Goal: Task Accomplishment & Management: Use online tool/utility

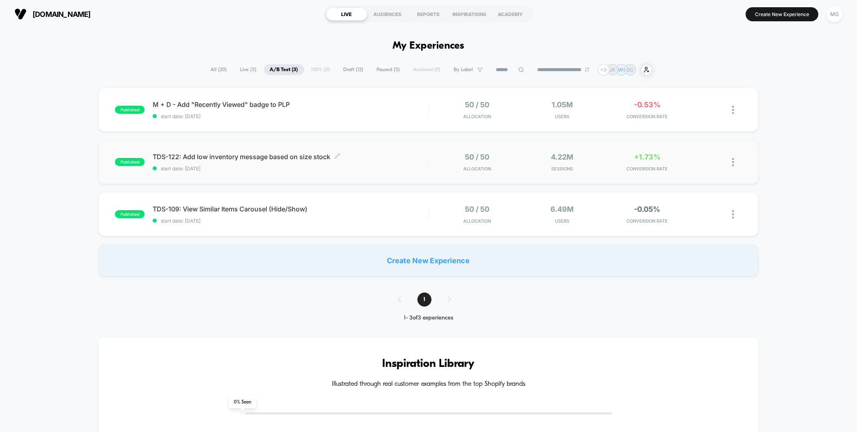
click at [386, 159] on span "TDS-122: Add low inventory message based on size stock Click to edit experience…" at bounding box center [290, 157] width 275 height 8
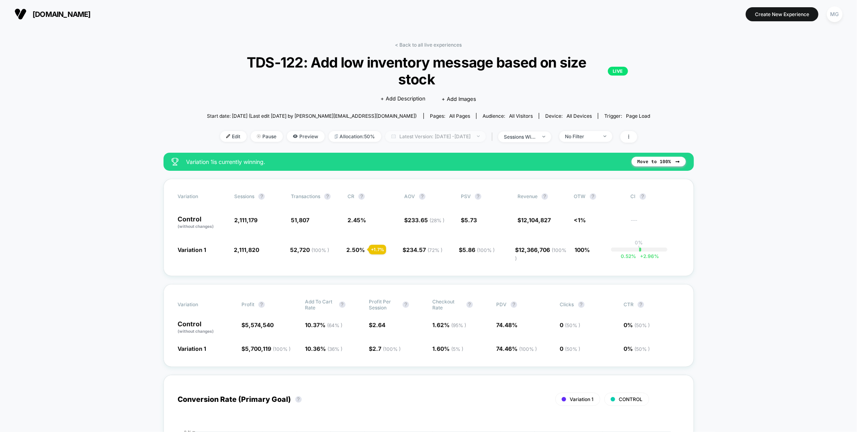
click at [436, 135] on span "Latest Version: Aug 7, 2025 - Aug 21, 2025" at bounding box center [435, 136] width 100 height 11
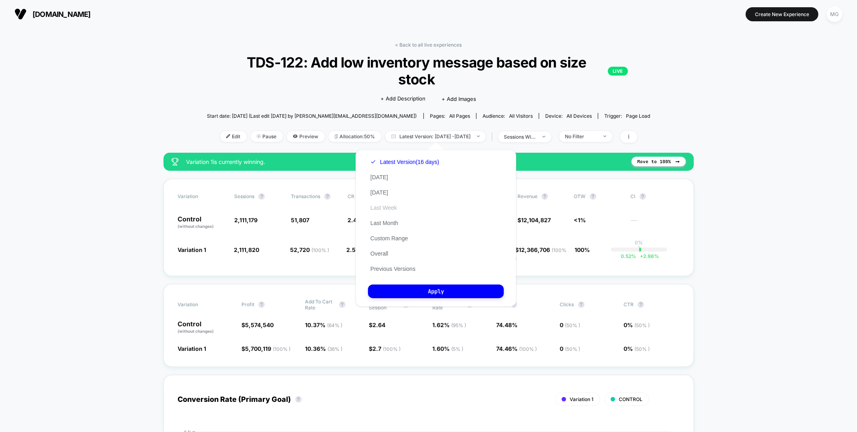
click at [383, 206] on button "Last Week" at bounding box center [383, 207] width 31 height 7
click at [391, 291] on button "Apply" at bounding box center [436, 291] width 136 height 14
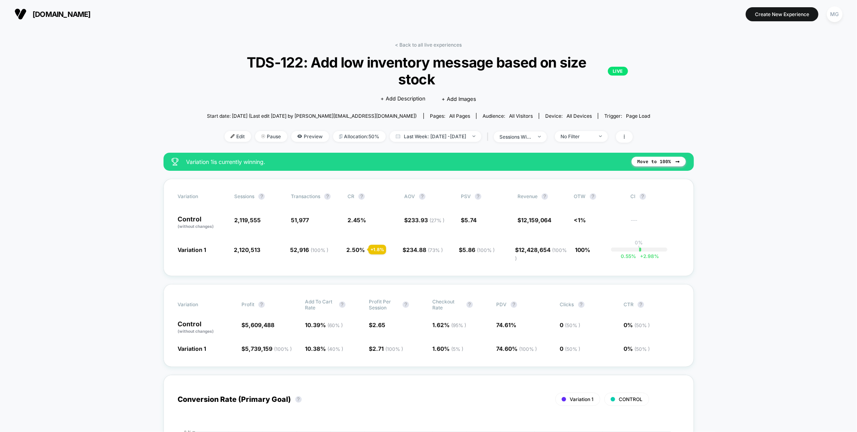
click at [433, 42] on link "< Back to all live experiences" at bounding box center [428, 45] width 67 height 6
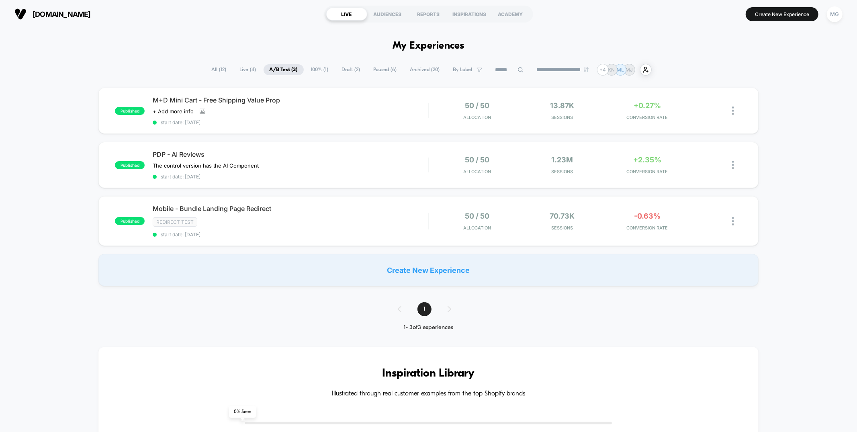
click at [337, 71] on span "Draft ( 2 )" at bounding box center [351, 69] width 31 height 11
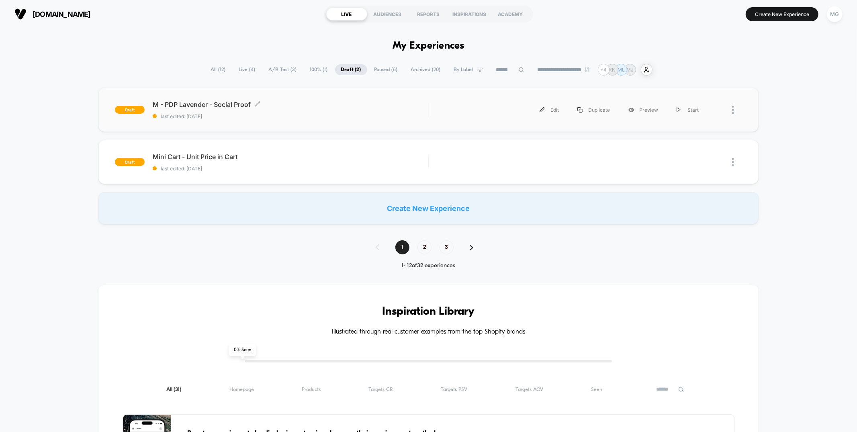
click at [365, 102] on span "M - PDP Lavender - Social Proof Click to edit experience details" at bounding box center [290, 104] width 275 height 8
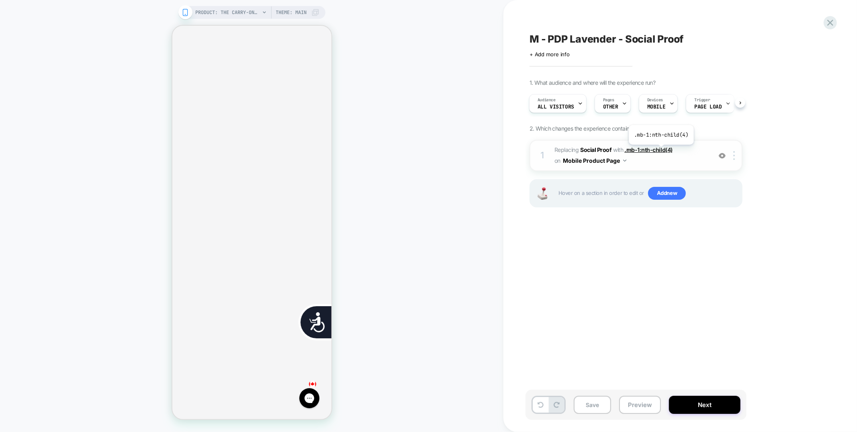
scroll to position [0, 326]
click at [722, 152] on img at bounding box center [722, 155] width 7 height 7
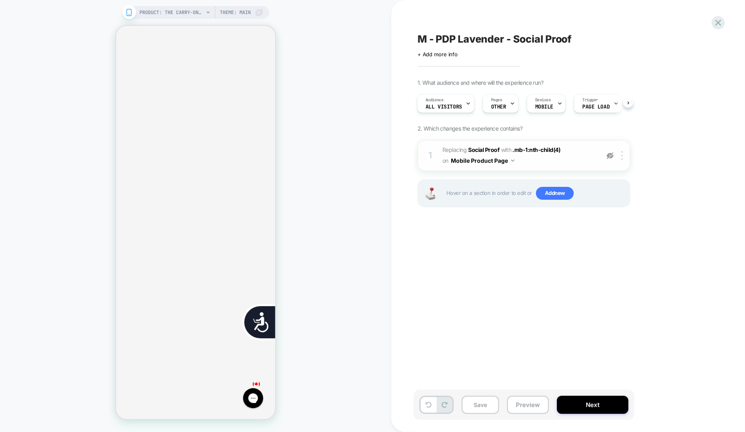
click at [607, 155] on img at bounding box center [609, 155] width 7 height 7
click at [623, 155] on div at bounding box center [623, 155] width 13 height 9
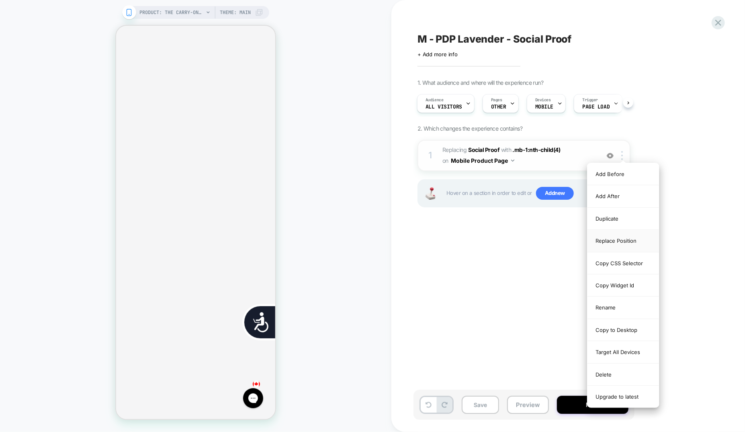
click at [623, 241] on div "Replace Position" at bounding box center [622, 241] width 71 height 22
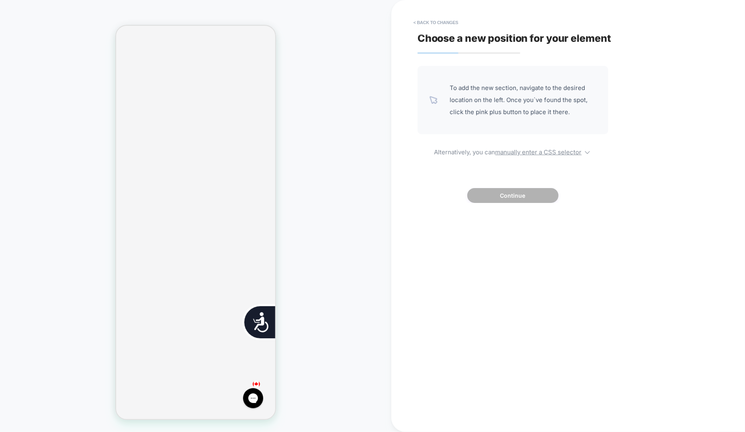
scroll to position [0, 0]
click at [536, 154] on u "manually enter a CSS selector" at bounding box center [538, 152] width 86 height 8
select select "*******"
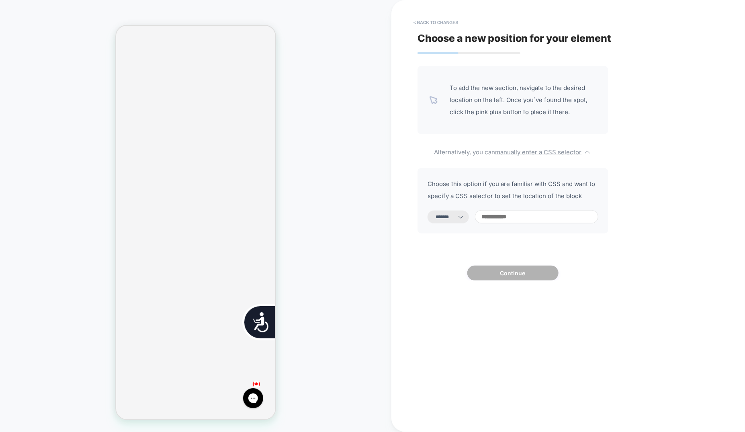
click at [533, 218] on input at bounding box center [536, 216] width 123 height 13
paste input "**********"
type input "**********"
select select "*********"
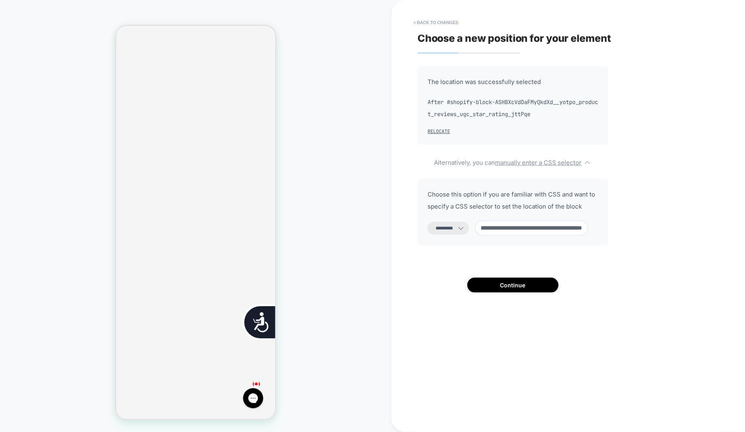
type input "**********"
click at [451, 227] on select "**********" at bounding box center [447, 228] width 41 height 13
click at [427, 222] on select "**********" at bounding box center [447, 228] width 41 height 13
click at [458, 224] on select "**********" at bounding box center [447, 228] width 41 height 13
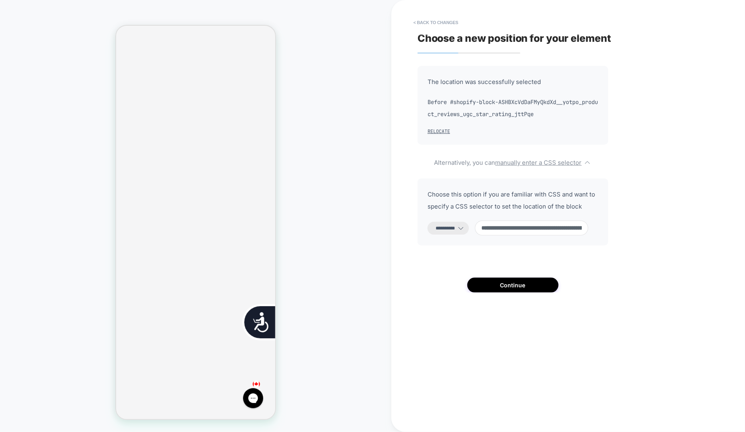
scroll to position [0, 163]
select select "*******"
click at [427, 222] on select "**********" at bounding box center [447, 228] width 41 height 13
click at [489, 283] on button "Continue" at bounding box center [512, 285] width 91 height 15
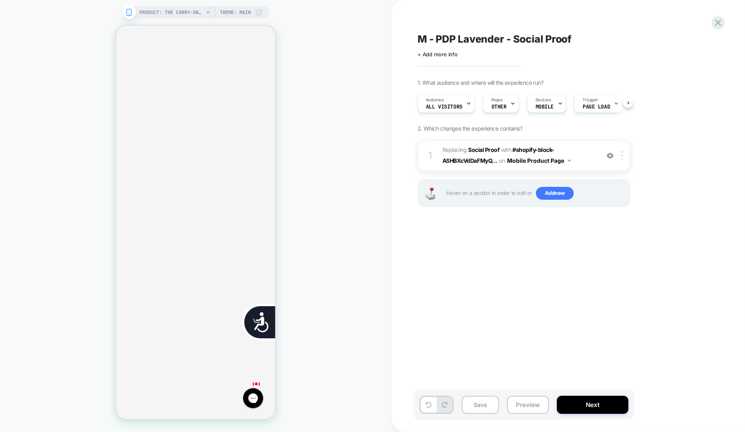
scroll to position [0, 0]
click at [481, 407] on button "Save" at bounding box center [480, 405] width 37 height 18
click at [524, 408] on button "Preview" at bounding box center [528, 405] width 42 height 18
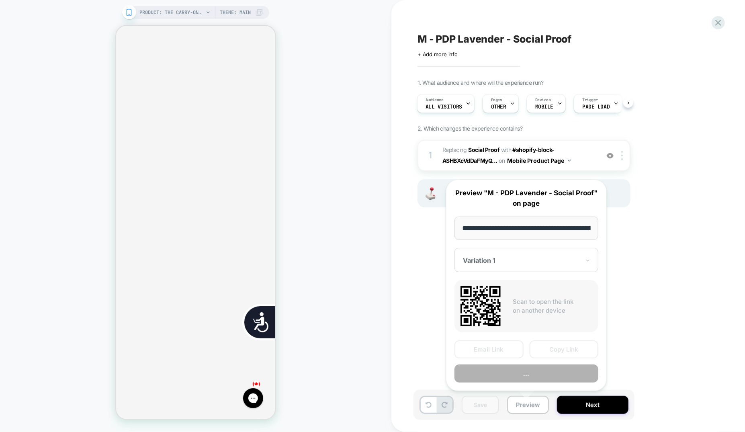
scroll to position [0, 163]
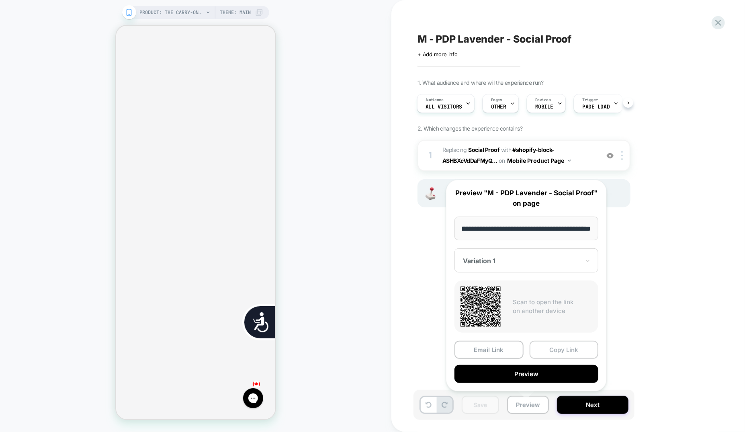
click at [557, 351] on button "Copy Link" at bounding box center [563, 350] width 69 height 18
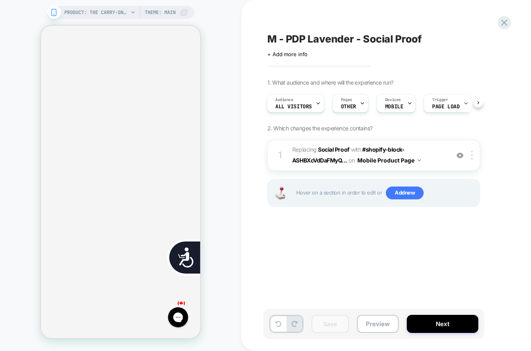
scroll to position [0, 162]
click at [508, 24] on icon at bounding box center [503, 22] width 11 height 11
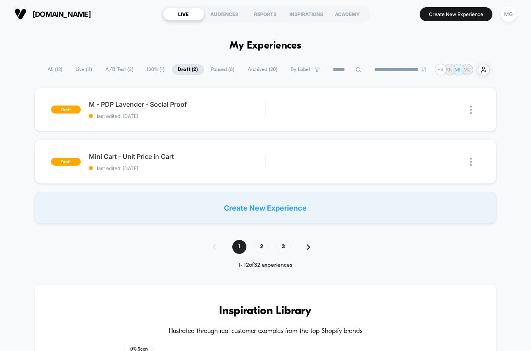
click at [118, 71] on span "A/B Test ( 3 )" at bounding box center [120, 69] width 40 height 11
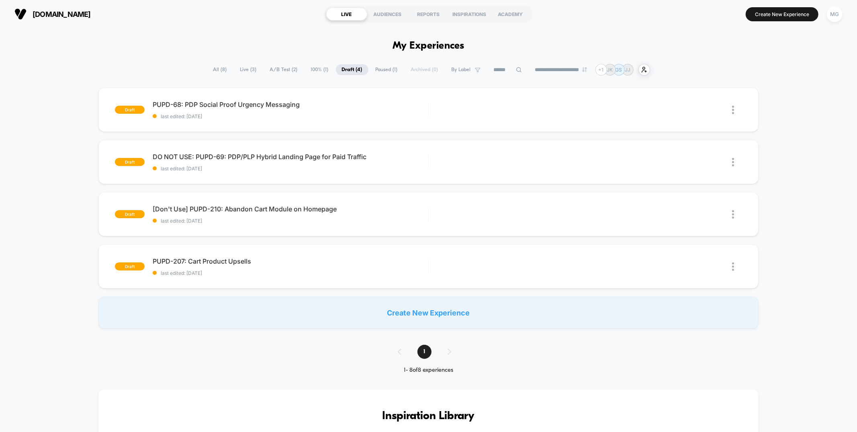
click at [274, 64] on span "A/B Test ( 2 )" at bounding box center [284, 69] width 40 height 11
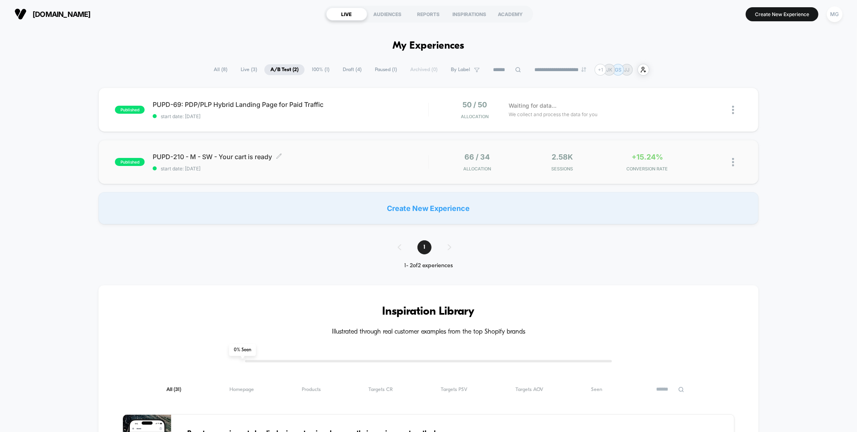
click at [357, 158] on span "PUPD-210 - M - SW - Your cart is ready Click to edit experience details" at bounding box center [290, 157] width 275 height 8
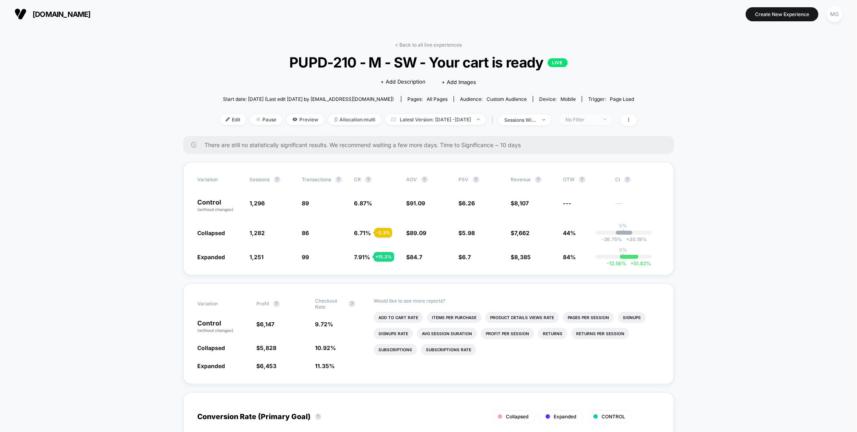
click at [590, 120] on div "No Filter" at bounding box center [581, 119] width 32 height 6
click at [536, 118] on div "sessions with impression" at bounding box center [520, 120] width 32 height 6
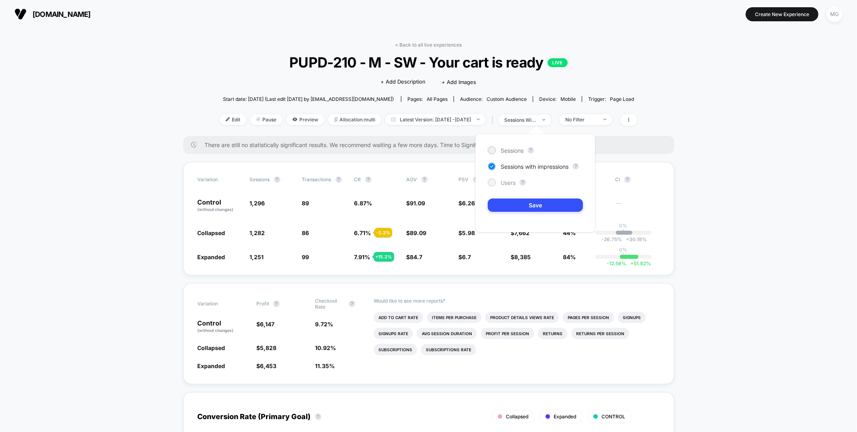
click at [505, 182] on span "Users" at bounding box center [507, 182] width 15 height 7
click at [511, 206] on button "Save" at bounding box center [535, 204] width 95 height 13
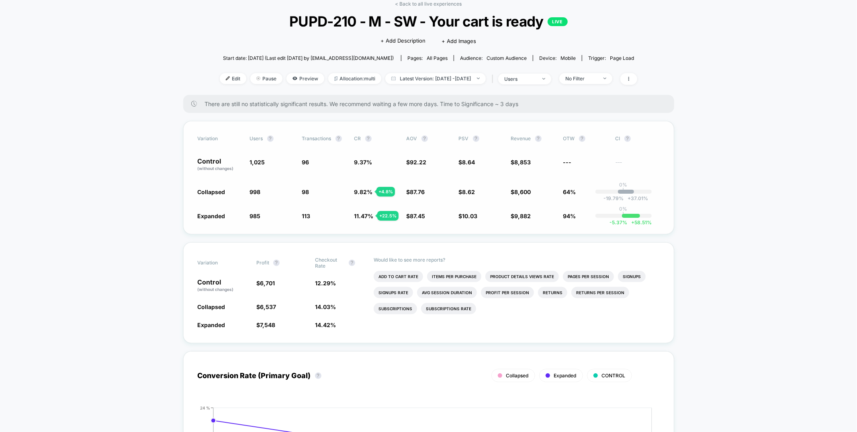
scroll to position [14, 0]
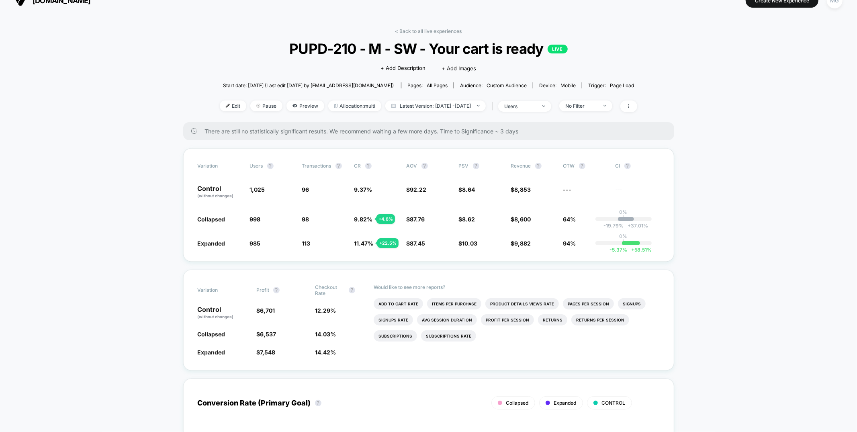
click at [418, 30] on link "< Back to all live experiences" at bounding box center [428, 31] width 67 height 6
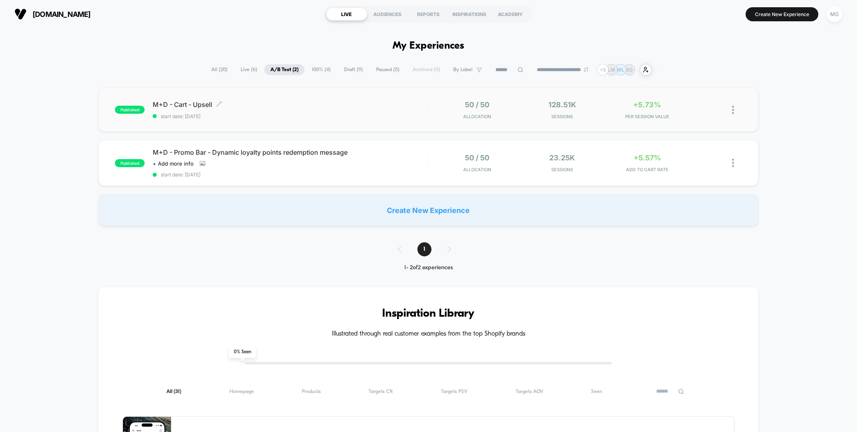
click at [330, 118] on span "start date: 8/19/2025" at bounding box center [290, 116] width 275 height 6
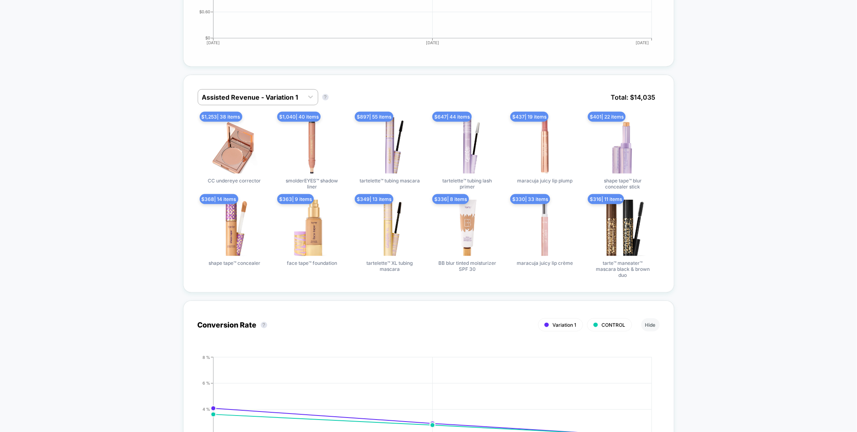
scroll to position [404, 0]
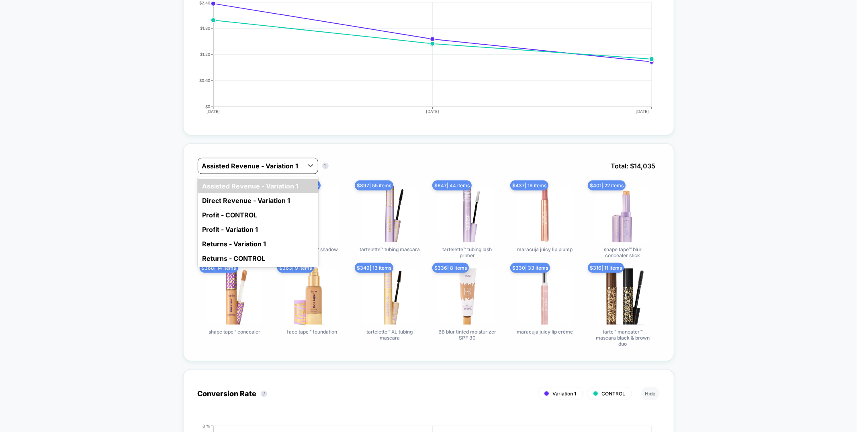
click at [235, 169] on div "Assisted Revenue - Variation 1" at bounding box center [250, 165] width 105 height 13
click at [240, 197] on div "Direct Revenue - Variation 1" at bounding box center [258, 200] width 120 height 14
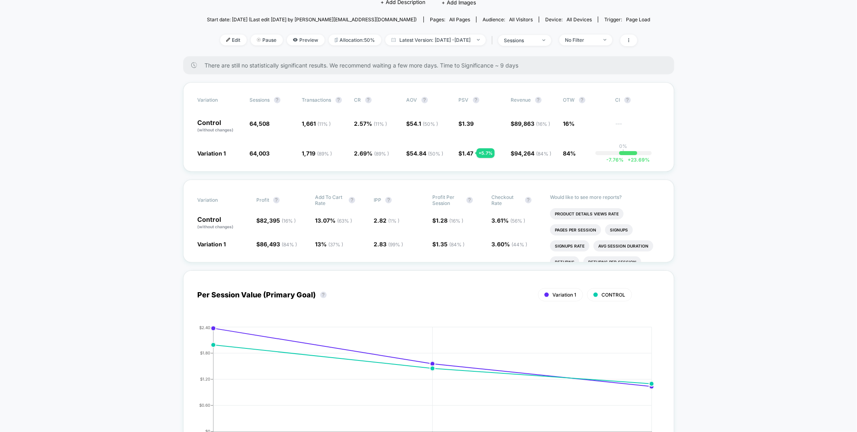
scroll to position [79, 0]
click at [631, 39] on icon at bounding box center [628, 41] width 5 height 5
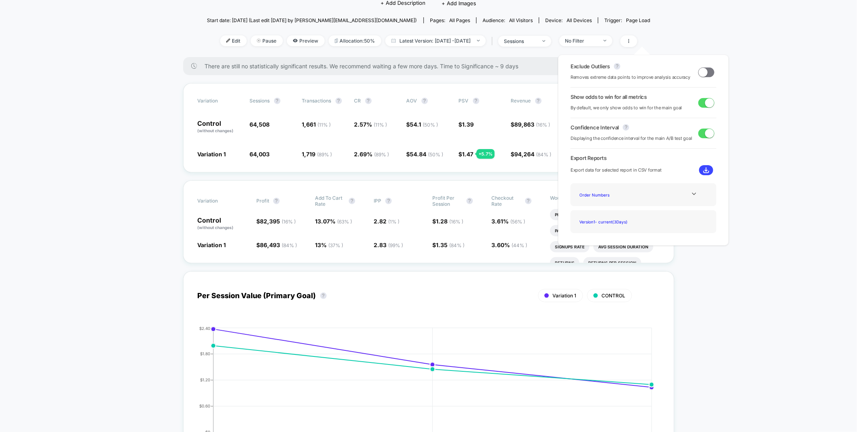
click at [709, 69] on span at bounding box center [706, 72] width 16 height 10
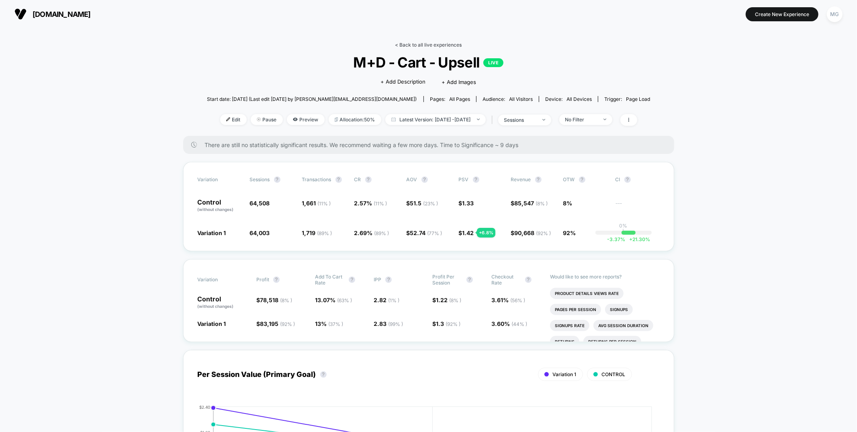
click at [438, 45] on link "< Back to all live experiences" at bounding box center [428, 45] width 67 height 6
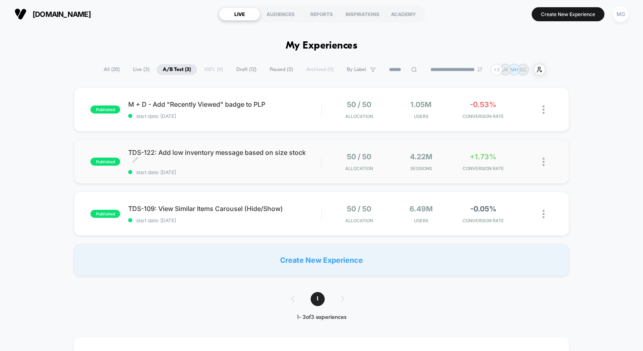
click at [301, 168] on div "TDS-122: Add low inventory message based on size stock Click to edit experience…" at bounding box center [224, 162] width 193 height 27
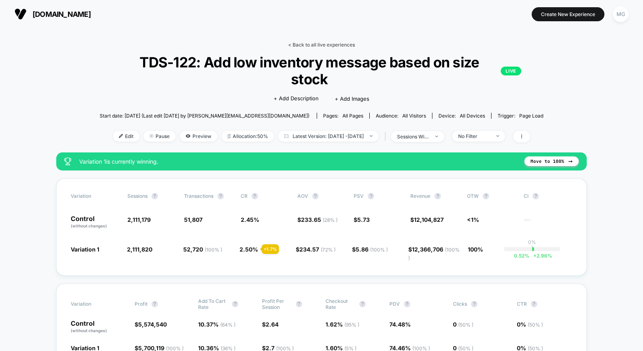
click at [343, 43] on link "< Back to all live experiences" at bounding box center [321, 45] width 67 height 6
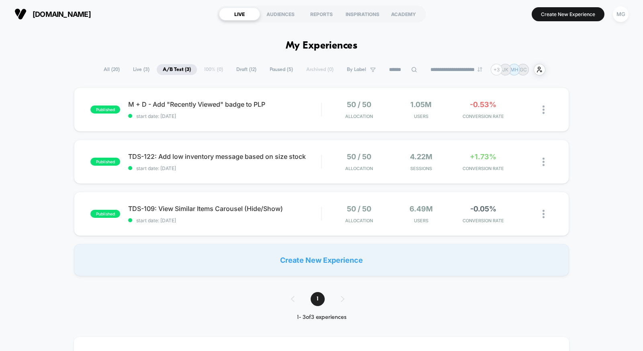
click at [282, 67] on span "Paused ( 5 )" at bounding box center [280, 69] width 35 height 11
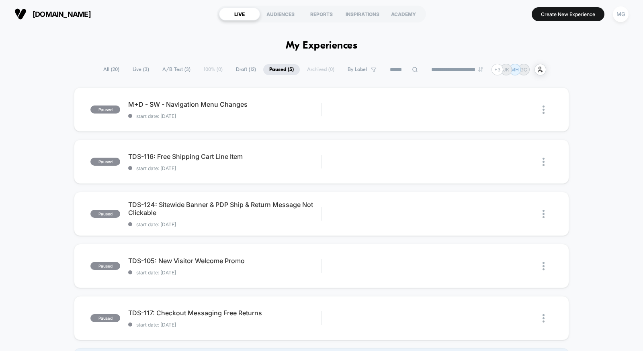
click at [244, 71] on span "Draft ( 12 )" at bounding box center [246, 69] width 32 height 11
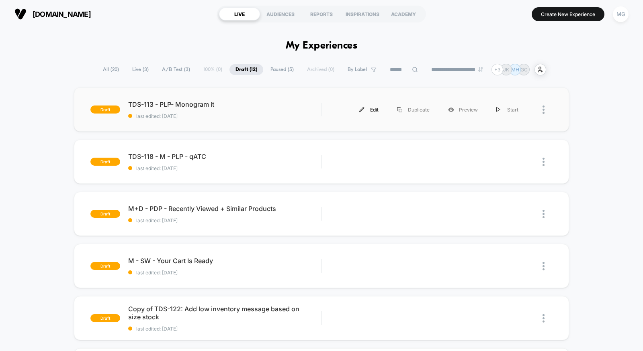
click at [370, 111] on div "Edit" at bounding box center [369, 110] width 38 height 18
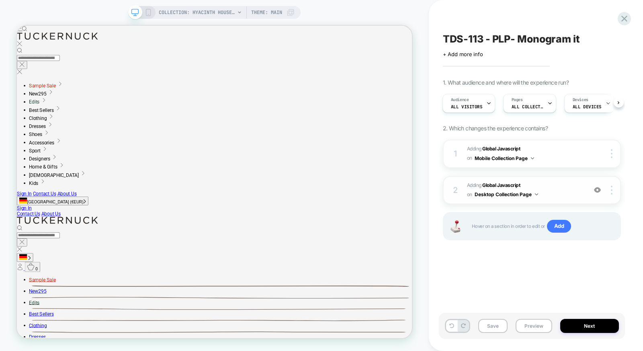
click at [555, 186] on span "Adding Global Javascript on Desktop Collection Page" at bounding box center [525, 190] width 116 height 19
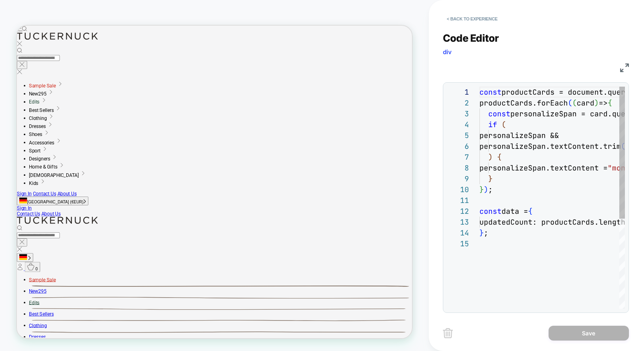
scroll to position [108, 0]
click at [623, 68] on img at bounding box center [624, 67] width 9 height 9
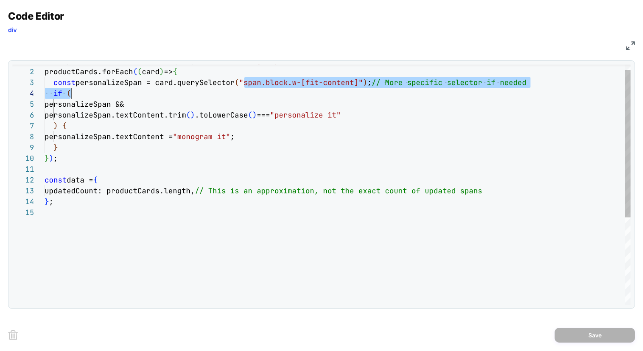
drag, startPoint x: 246, startPoint y: 94, endPoint x: 317, endPoint y: 92, distance: 71.1
click at [317, 92] on div "const productCards = document.querySelectorAll ( ".group.relative" ) ; productC…" at bounding box center [338, 251] width 586 height 392
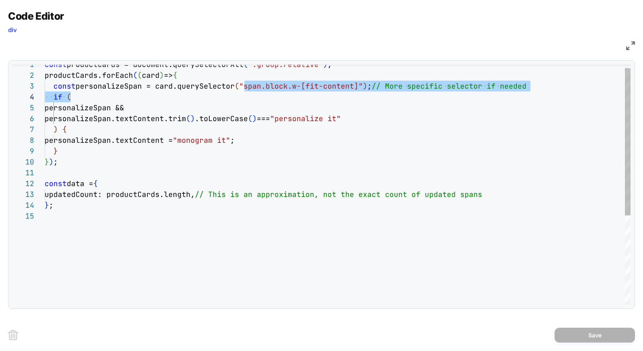
click at [317, 92] on div "const productCards = document.querySelectorAll ( ".group.relative" ) ; productC…" at bounding box center [338, 255] width 586 height 392
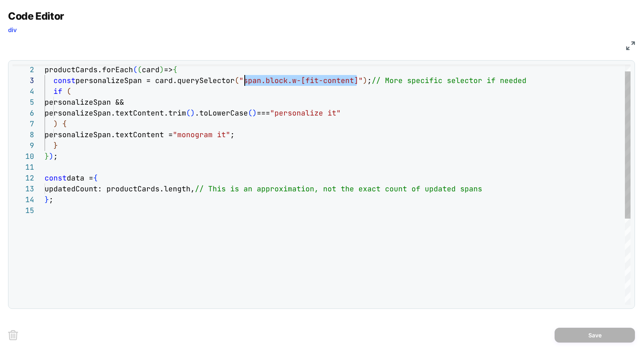
drag, startPoint x: 356, startPoint y: 86, endPoint x: 244, endPoint y: 78, distance: 111.9
click at [244, 78] on div "productCards.forEach ( ( card ) => { const personalizeSpan = card.querySelector…" at bounding box center [338, 249] width 586 height 392
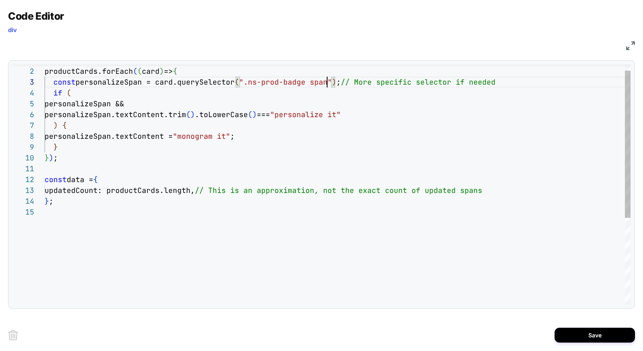
scroll to position [21, 282]
click at [304, 79] on div "productCards.forEach ( ( card ) => { const personalizeSpan = card.querySelector…" at bounding box center [338, 251] width 586 height 392
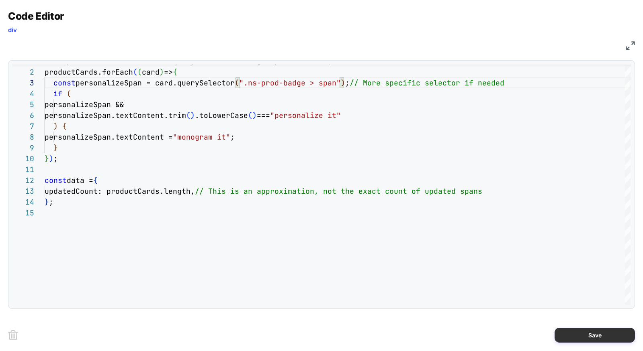
type textarea "**********"
click at [601, 342] on button "Save" at bounding box center [594, 335] width 80 height 15
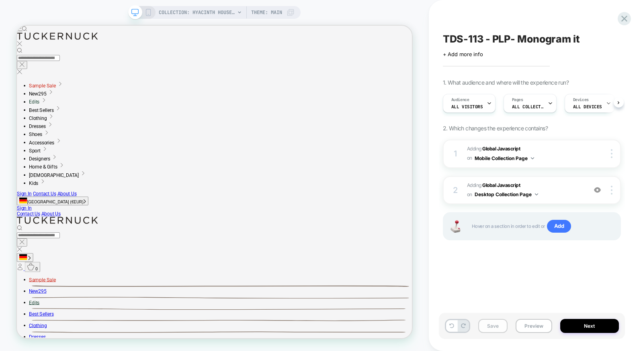
scroll to position [0, 0]
click at [535, 329] on button "Preview" at bounding box center [533, 326] width 37 height 14
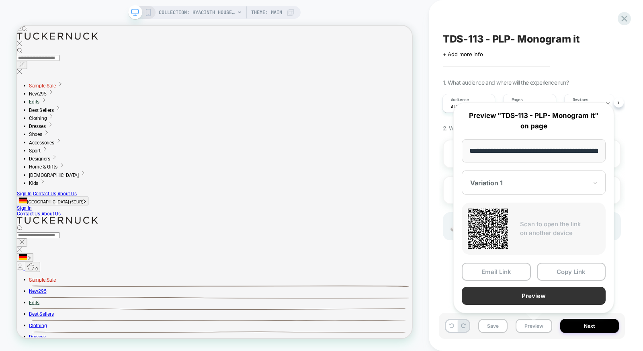
scroll to position [0, 79]
click at [549, 292] on button "Preview" at bounding box center [534, 296] width 144 height 18
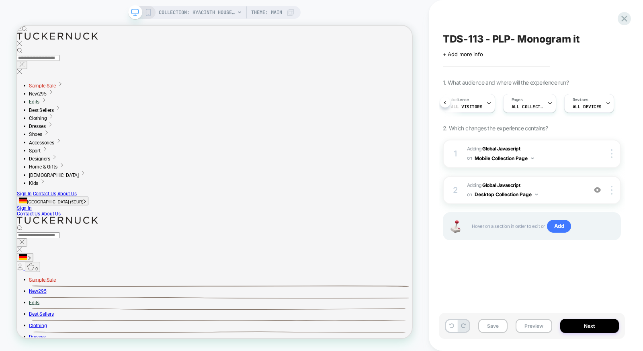
scroll to position [0, 71]
click at [568, 104] on span "Page Load" at bounding box center [571, 107] width 24 height 6
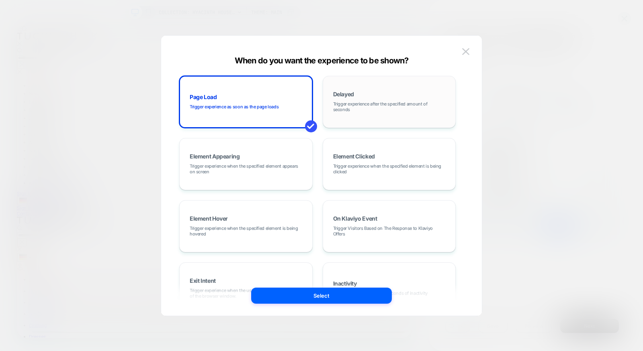
click at [378, 112] on div "Delayed Trigger experience after the specified amount of seconds" at bounding box center [389, 101] width 125 height 43
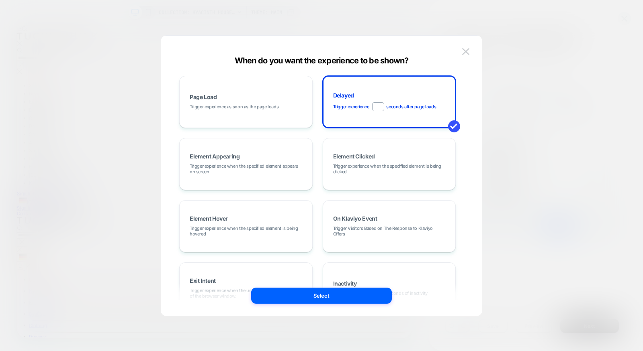
drag, startPoint x: 353, startPoint y: 291, endPoint x: 480, endPoint y: 317, distance: 129.5
click at [353, 291] on button "Select" at bounding box center [321, 296] width 141 height 16
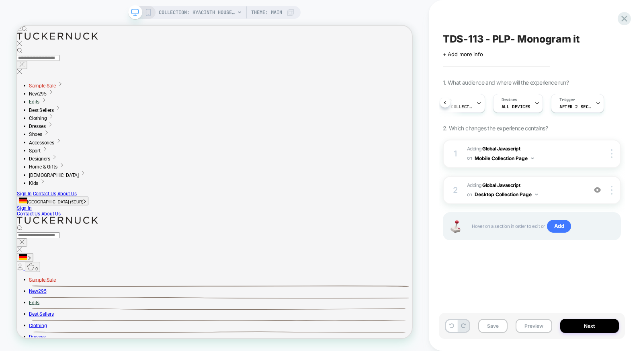
click at [514, 328] on div "Save Preview Next" at bounding box center [532, 326] width 186 height 26
click at [525, 327] on button "Preview" at bounding box center [533, 326] width 37 height 14
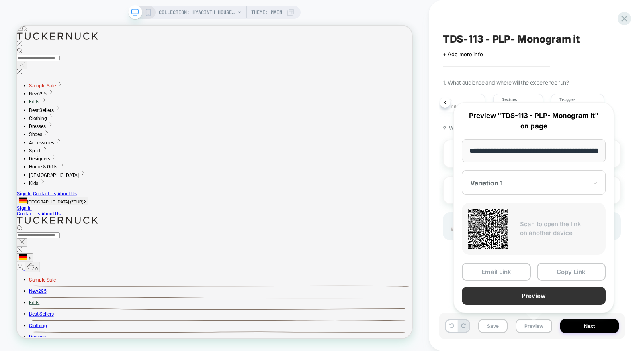
scroll to position [0, 79]
click at [520, 301] on button "Preview" at bounding box center [534, 296] width 144 height 18
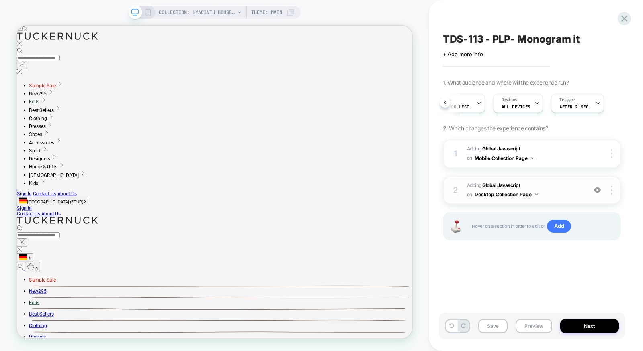
click at [552, 186] on span "Adding Global Javascript on Desktop Collection Page" at bounding box center [525, 190] width 116 height 19
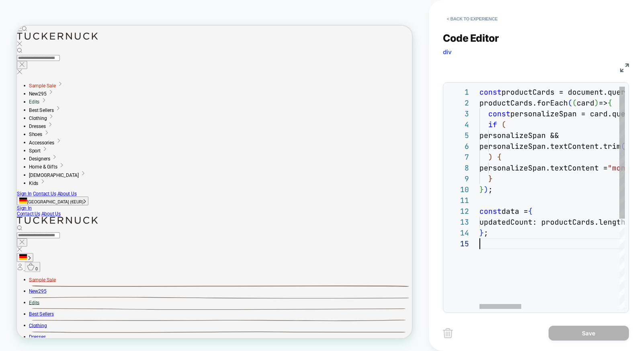
scroll to position [43, 0]
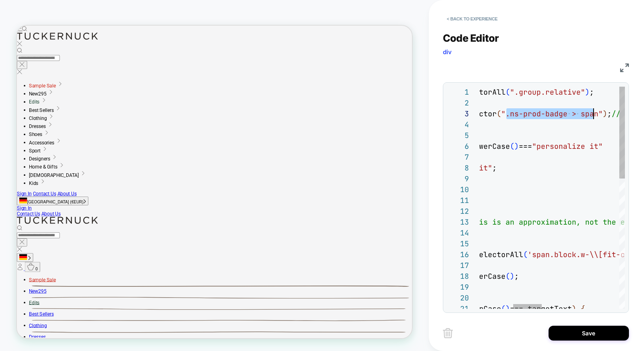
scroll to position [21, 290]
drag, startPoint x: 505, startPoint y: 113, endPoint x: 596, endPoint y: 115, distance: 91.2
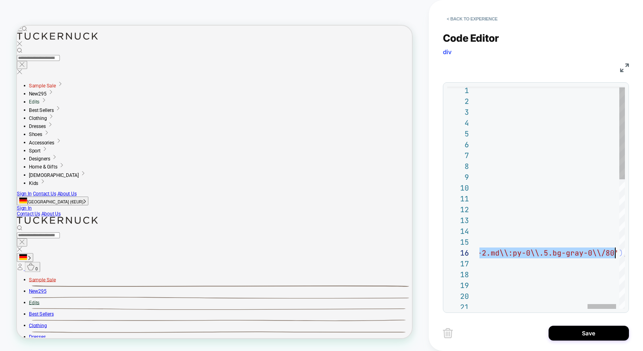
scroll to position [54, 676]
drag, startPoint x: 505, startPoint y: 254, endPoint x: 606, endPoint y: 253, distance: 100.8
click at [606, 253] on div "} ; const elementsToChange = document.querySelectorAll ( 'span.block.w-\\[fit-c…" at bounding box center [285, 353] width 713 height 537
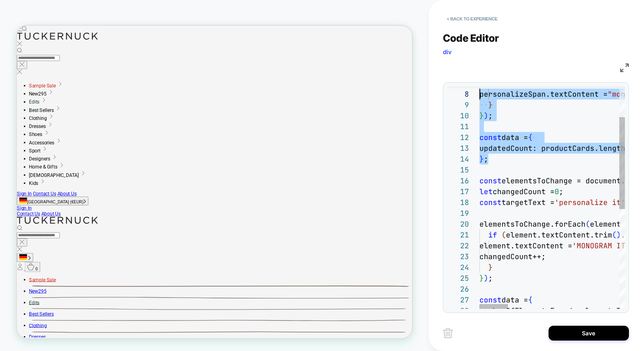
scroll to position [0, 0]
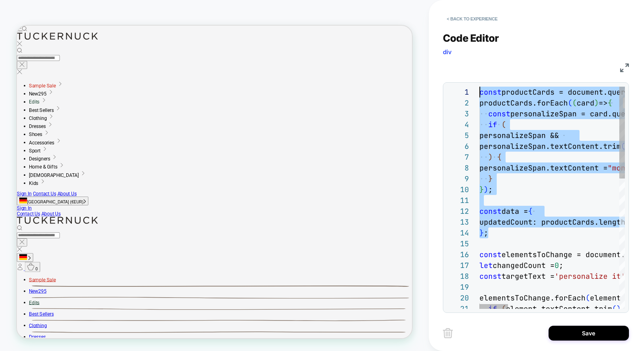
drag, startPoint x: 503, startPoint y: 163, endPoint x: 431, endPoint y: 59, distance: 126.2
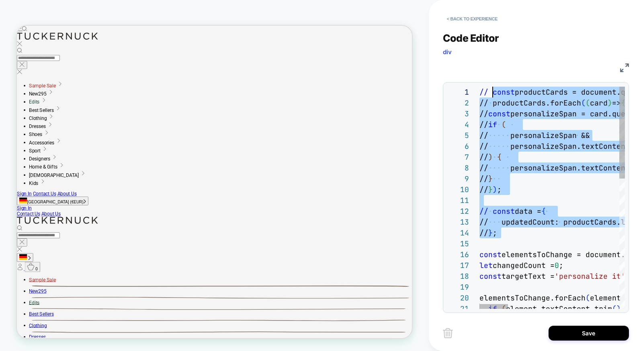
scroll to position [0, 13]
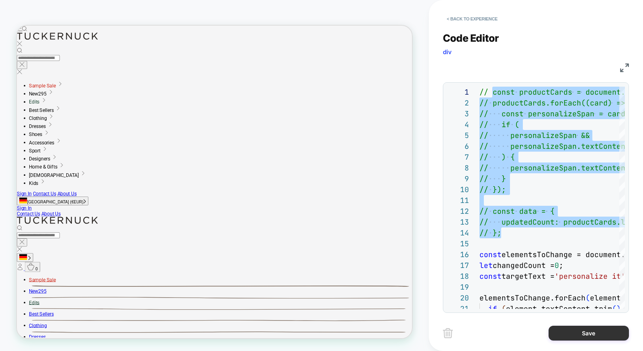
type textarea "**********"
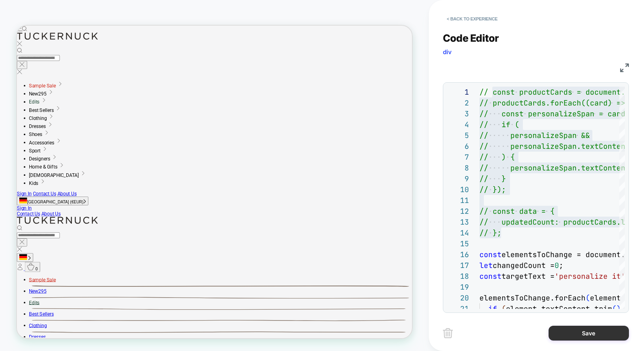
click at [603, 329] on button "Save" at bounding box center [588, 333] width 80 height 15
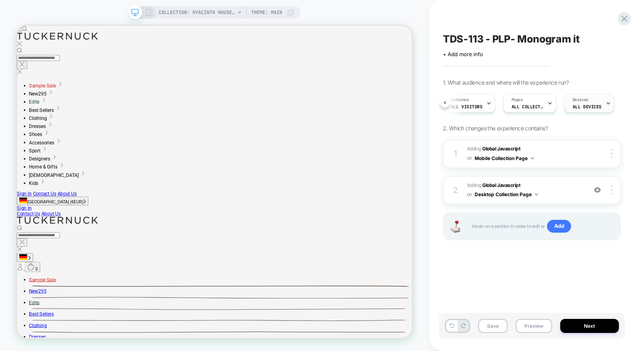
scroll to position [0, 82]
click at [575, 103] on div "Trigger After 2 Seconds" at bounding box center [565, 103] width 48 height 18
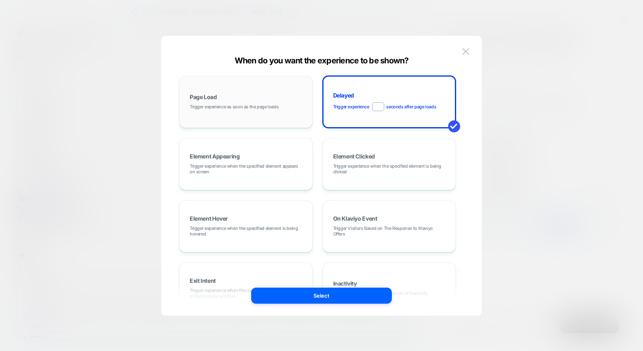
click at [250, 86] on div "Page Load Trigger experience as soon as the page loads" at bounding box center [246, 101] width 125 height 43
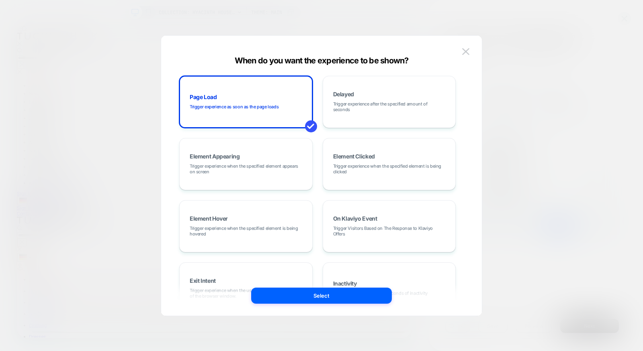
click at [282, 296] on button "Select" at bounding box center [321, 296] width 141 height 16
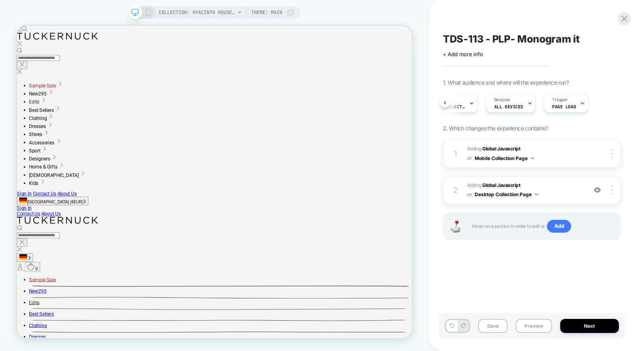
scroll to position [0, 71]
click at [523, 325] on button "Preview" at bounding box center [533, 326] width 37 height 14
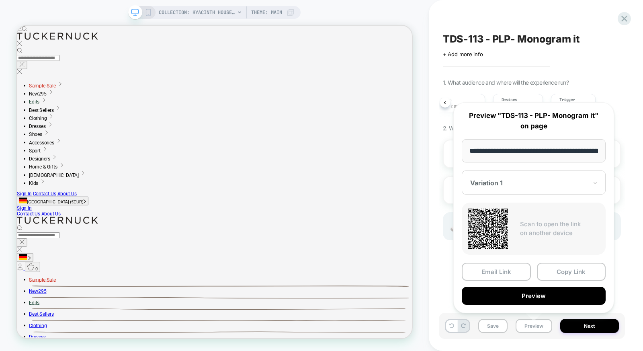
scroll to position [0, 79]
click at [536, 296] on button "Preview" at bounding box center [534, 296] width 144 height 18
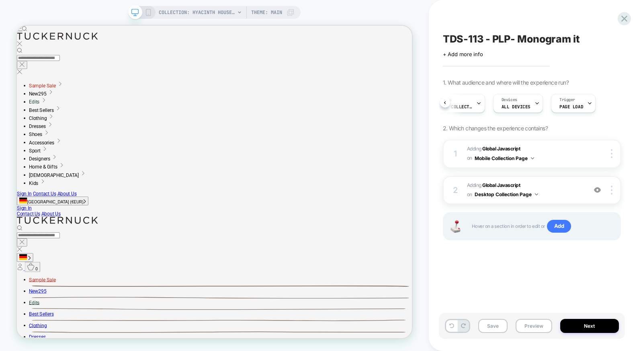
click at [568, 195] on span "Adding Global Javascript on Desktop Collection Page" at bounding box center [525, 190] width 116 height 19
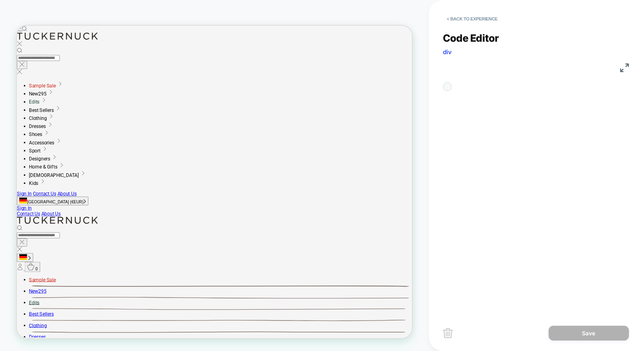
scroll to position [108, 0]
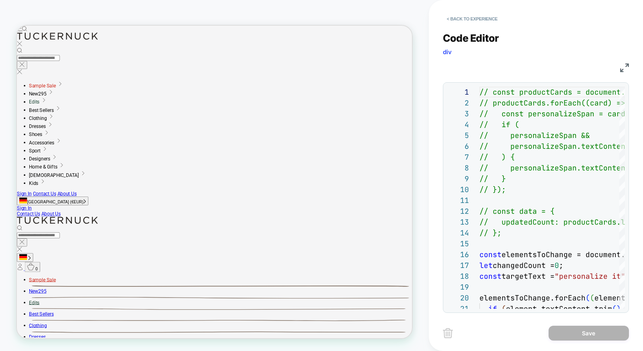
click at [622, 66] on img at bounding box center [624, 67] width 9 height 9
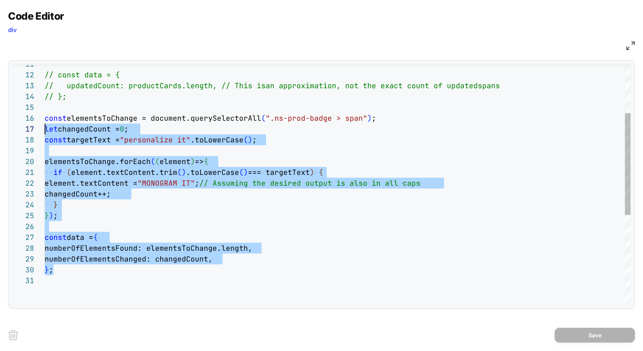
scroll to position [54, 0]
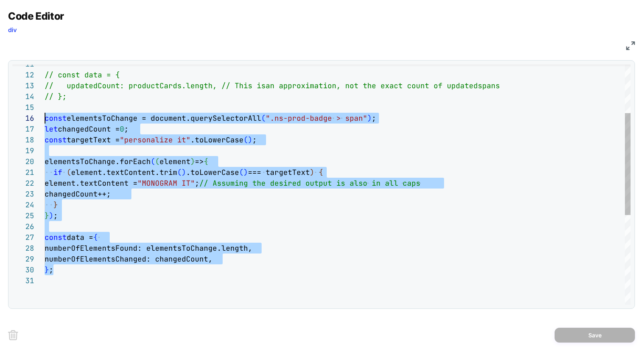
drag, startPoint x: 80, startPoint y: 272, endPoint x: 16, endPoint y: 113, distance: 170.7
click at [45, 113] on div "// const data = { // updatedCount: productCards.length, // This is an approxima…" at bounding box center [338, 233] width 586 height 566
type textarea "**********"
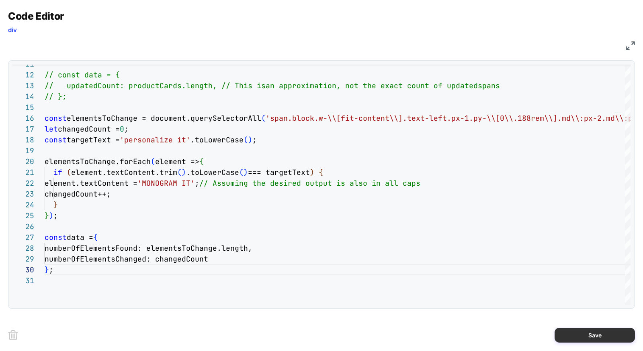
click at [602, 336] on button "Save" at bounding box center [594, 335] width 80 height 15
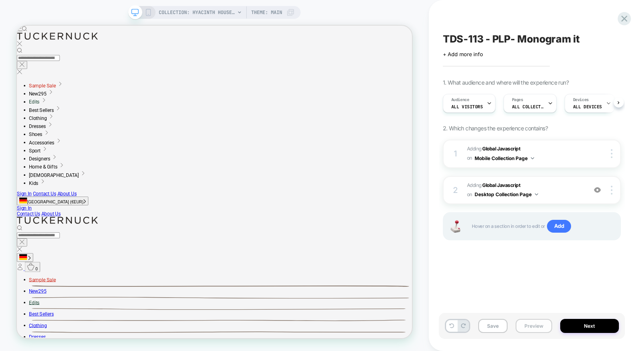
scroll to position [0, 0]
click at [534, 326] on button "Preview" at bounding box center [533, 326] width 37 height 14
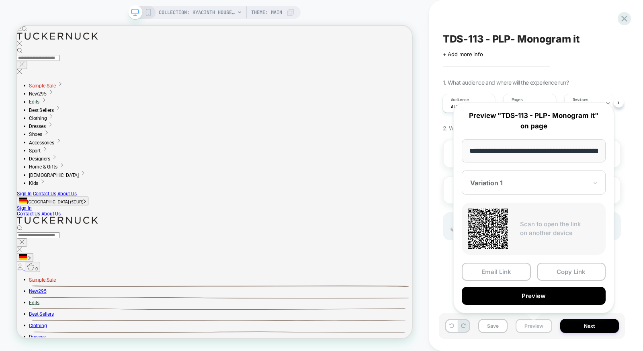
scroll to position [0, 79]
click at [193, 9] on span "COLLECTION: Hyacinth House (Category)" at bounding box center [197, 12] width 76 height 13
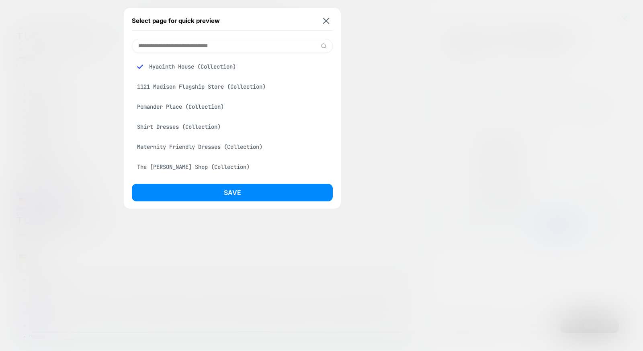
click at [195, 43] on input at bounding box center [232, 46] width 201 height 14
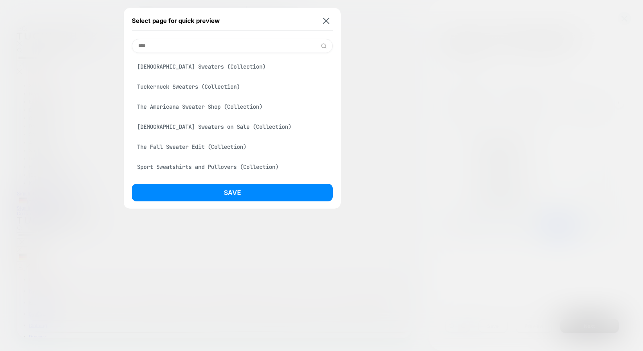
type input "****"
click at [192, 70] on div "Ladies Sweaters (Collection)" at bounding box center [232, 66] width 201 height 15
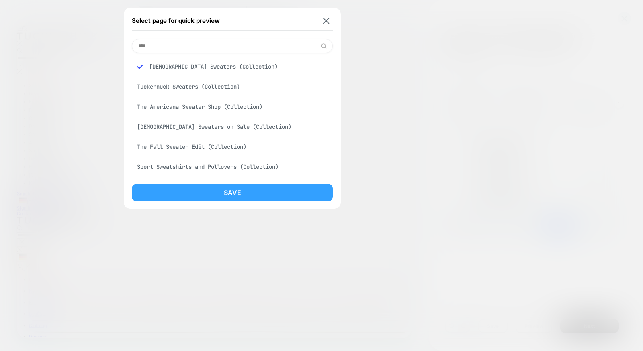
click at [233, 192] on button "Save" at bounding box center [232, 193] width 201 height 18
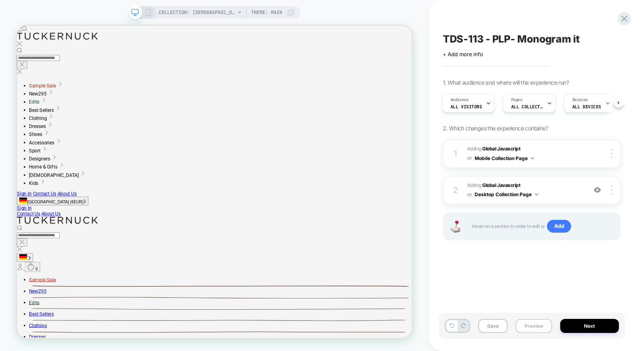
click at [535, 327] on button "Preview" at bounding box center [533, 326] width 37 height 14
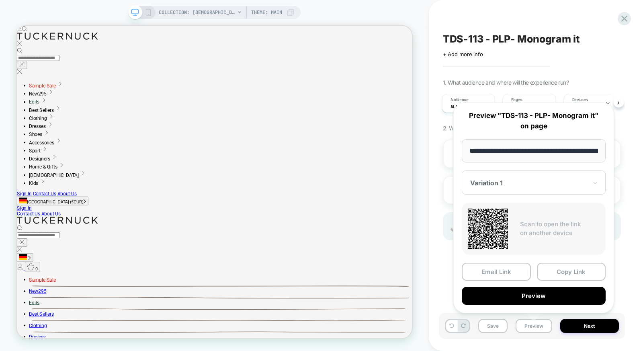
scroll to position [0, 80]
click at [547, 276] on button "Copy Link" at bounding box center [571, 272] width 69 height 18
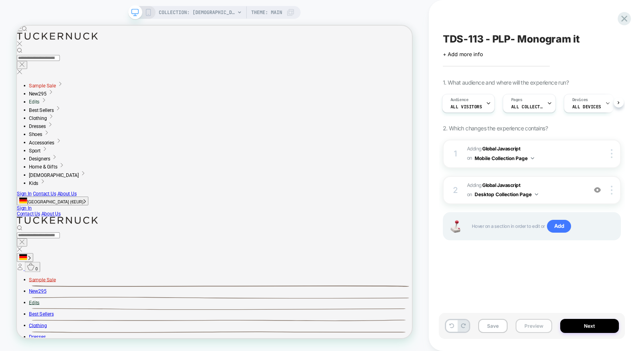
click at [533, 327] on button "Preview" at bounding box center [533, 326] width 37 height 14
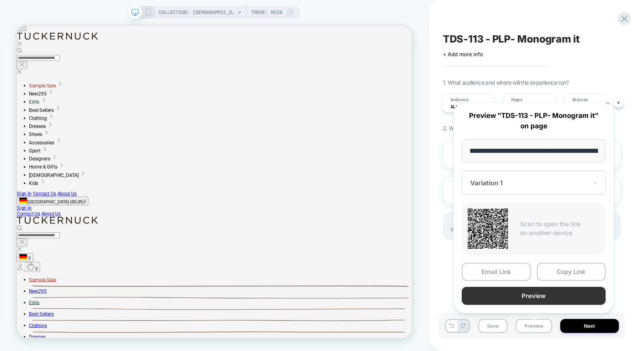
scroll to position [0, 80]
click at [529, 298] on button "Preview" at bounding box center [534, 296] width 144 height 18
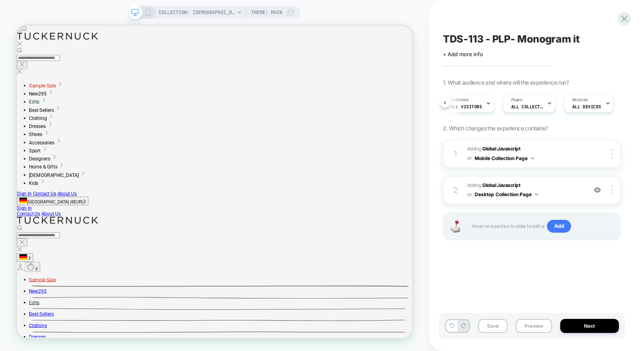
scroll to position [0, 71]
click at [574, 104] on span "Page Load" at bounding box center [571, 107] width 24 height 6
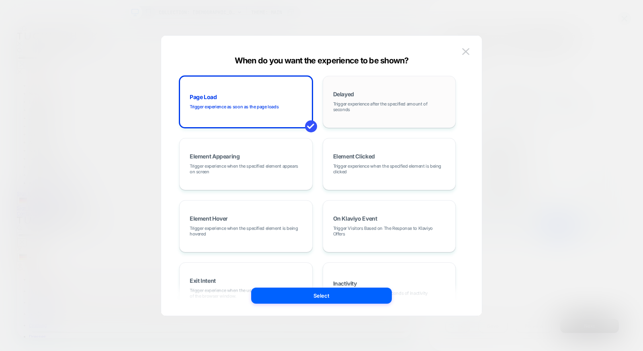
drag, startPoint x: 401, startPoint y: 108, endPoint x: 392, endPoint y: 131, distance: 24.7
click at [400, 108] on span "Trigger experience after the specified amount of seconds" at bounding box center [389, 106] width 112 height 11
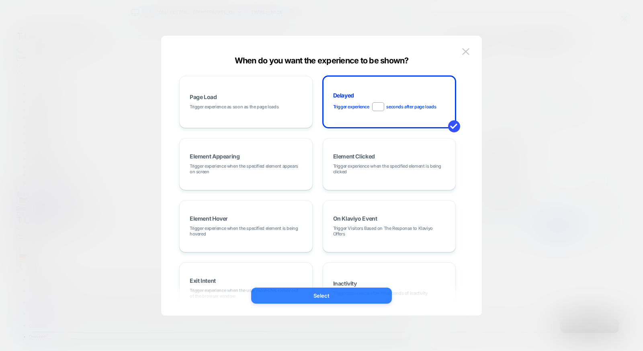
click at [341, 292] on button "Select" at bounding box center [321, 296] width 141 height 16
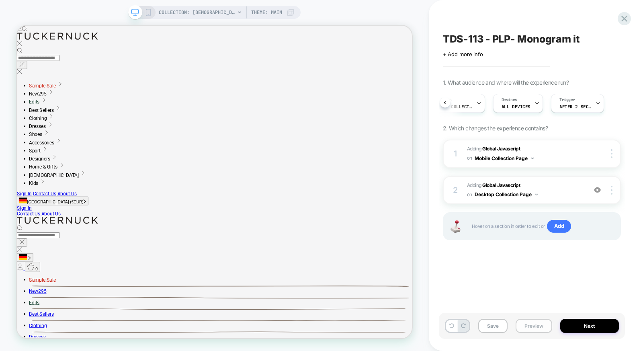
click at [532, 329] on button "Preview" at bounding box center [533, 326] width 37 height 14
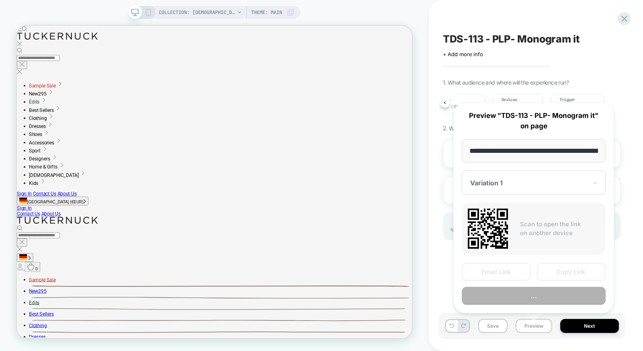
scroll to position [0, 80]
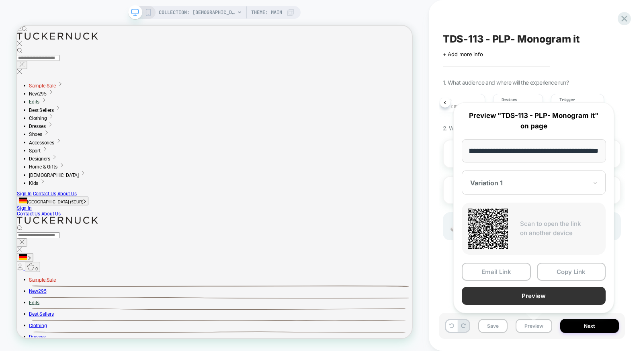
click at [526, 298] on button "Preview" at bounding box center [534, 296] width 144 height 18
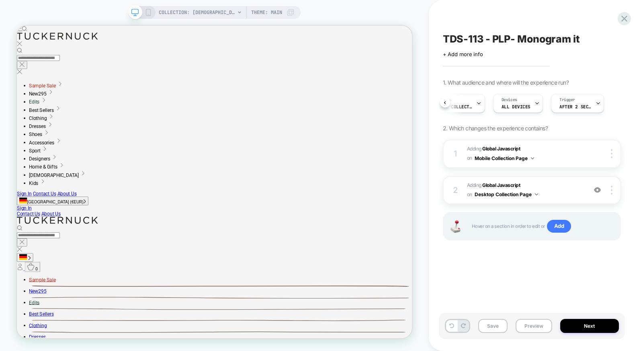
click at [555, 189] on span "Adding Global Javascript on Desktop Collection Page" at bounding box center [525, 190] width 116 height 19
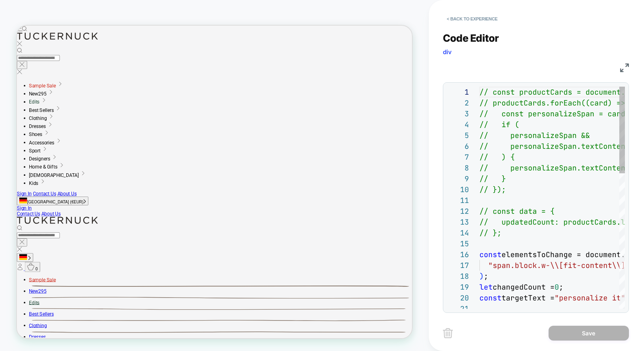
scroll to position [108, 0]
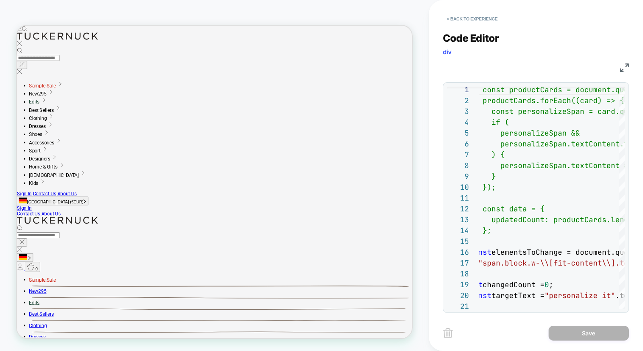
click at [623, 62] on div "JS" at bounding box center [536, 67] width 186 height 14
click at [623, 66] on img at bounding box center [624, 67] width 9 height 9
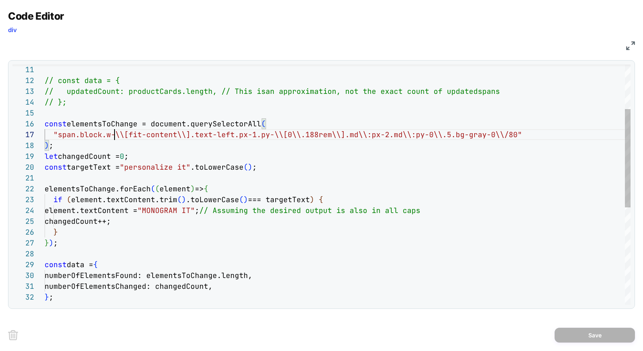
scroll to position [65, 78]
drag, startPoint x: 114, startPoint y: 133, endPoint x: 122, endPoint y: 133, distance: 7.6
click at [122, 133] on div "// const data = { // updatedCount: productCards.length, // This is an approxima…" at bounding box center [338, 250] width 586 height 588
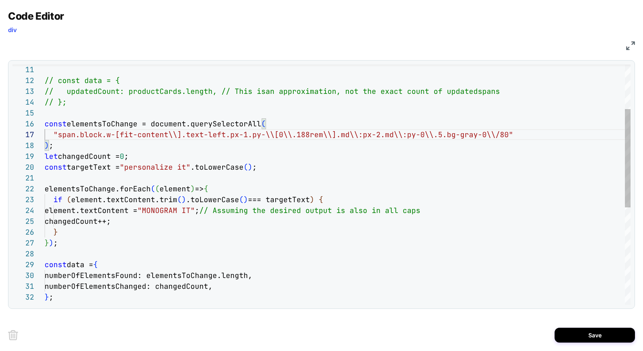
scroll to position [65, 125]
drag, startPoint x: 165, startPoint y: 132, endPoint x: 175, endPoint y: 133, distance: 10.1
click at [174, 132] on span ""span.block.w-[fit-content\\].text-left.px-1.py-\\" at bounding box center [163, 134] width 221 height 9
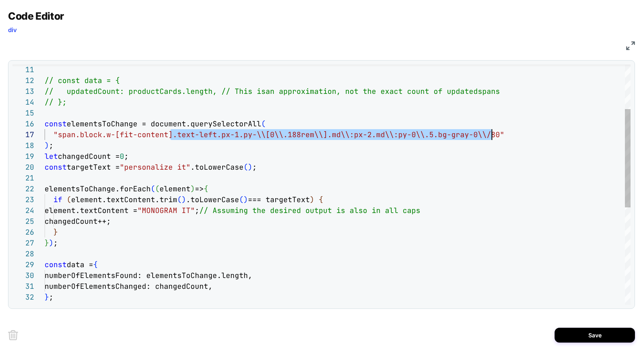
drag, startPoint x: 169, startPoint y: 134, endPoint x: 490, endPoint y: 139, distance: 320.1
click at [490, 139] on div "// const data = { // updatedCount: productCards.length, // This is an approxima…" at bounding box center [338, 250] width 586 height 588
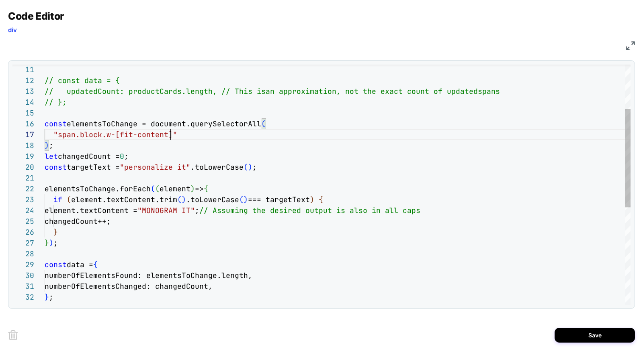
scroll to position [65, 125]
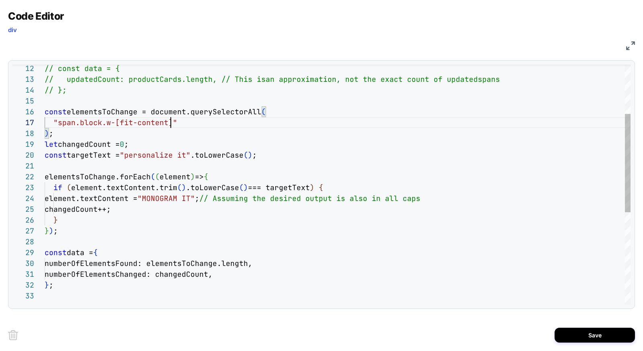
type textarea "**********"
click at [214, 291] on div ") ; let changedCount = 0 ; const targetText = "personalize it" .toLowerCase ( )…" at bounding box center [338, 238] width 586 height 588
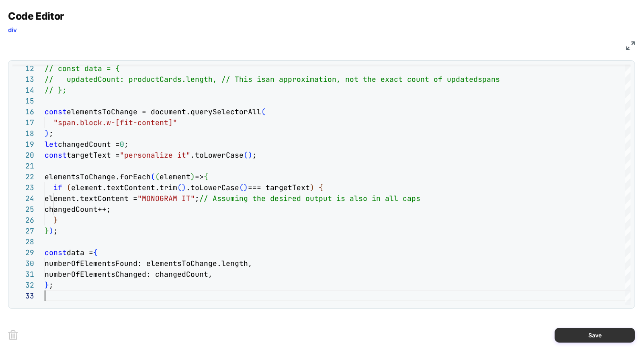
click at [579, 332] on button "Save" at bounding box center [594, 335] width 80 height 15
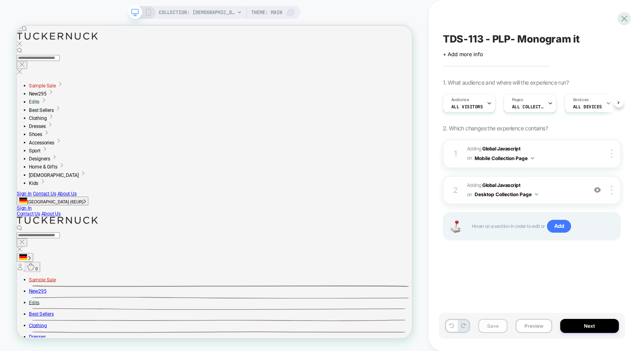
scroll to position [0, 0]
click at [542, 325] on button "Preview" at bounding box center [533, 326] width 37 height 14
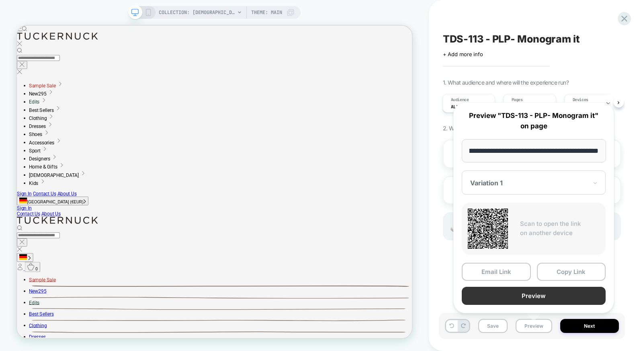
scroll to position [0, 0]
click at [526, 293] on button "Preview" at bounding box center [534, 296] width 144 height 18
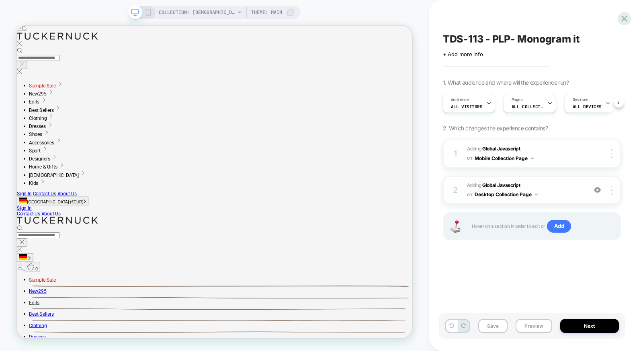
click at [560, 188] on span "Adding Global Javascript on Desktop Collection Page" at bounding box center [525, 190] width 116 height 19
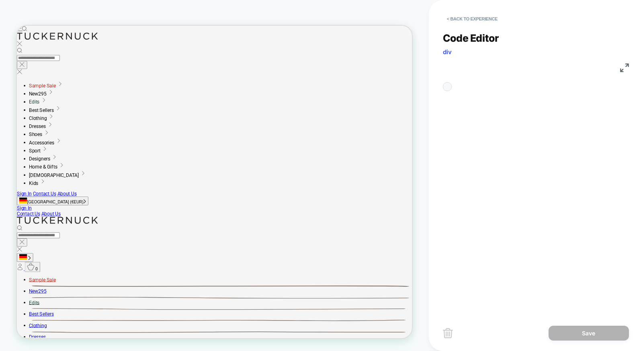
scroll to position [108, 0]
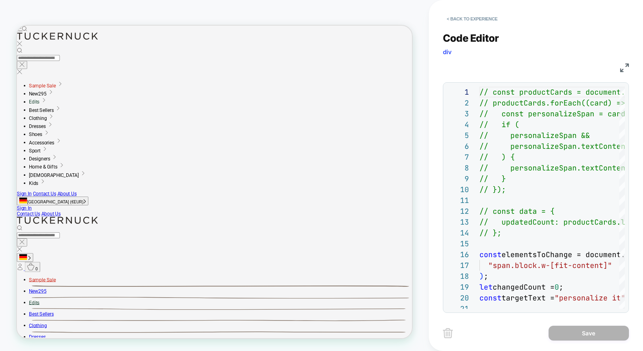
click at [621, 71] on img at bounding box center [624, 67] width 9 height 9
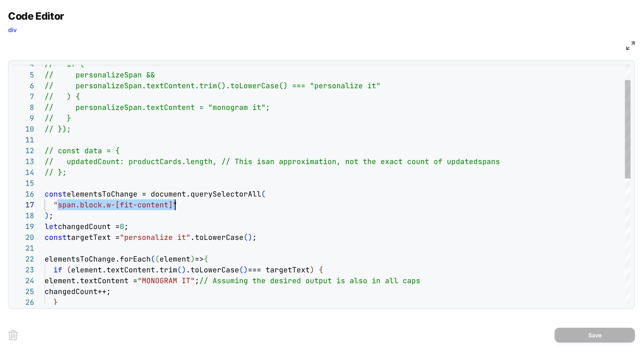
scroll to position [65, 125]
drag, startPoint x: 57, startPoint y: 202, endPoint x: 170, endPoint y: 203, distance: 112.5
click at [170, 203] on div "// if ( // personalizeSpan && // personalizeSpan.textContent.trim().toLowerC as…" at bounding box center [338, 320] width 586 height 588
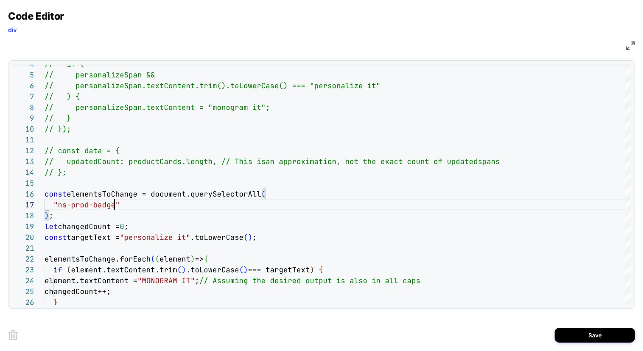
scroll to position [65, 69]
click at [59, 208] on div "// if ( // personalizeSpan && // personalizeSpan.textContent.trim().toLowerC as…" at bounding box center [338, 320] width 586 height 588
type textarea "**********"
click at [562, 331] on button "Save" at bounding box center [594, 335] width 80 height 15
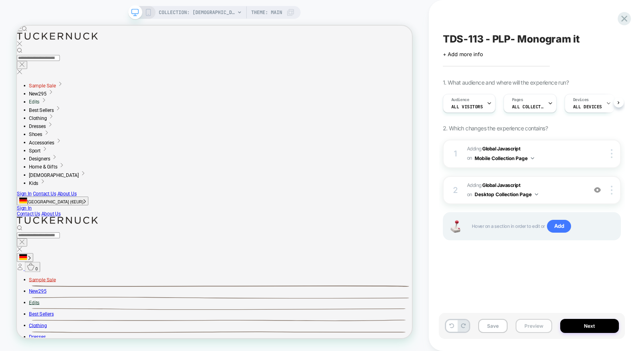
scroll to position [0, 0]
click at [542, 329] on button "Preview" at bounding box center [533, 326] width 37 height 14
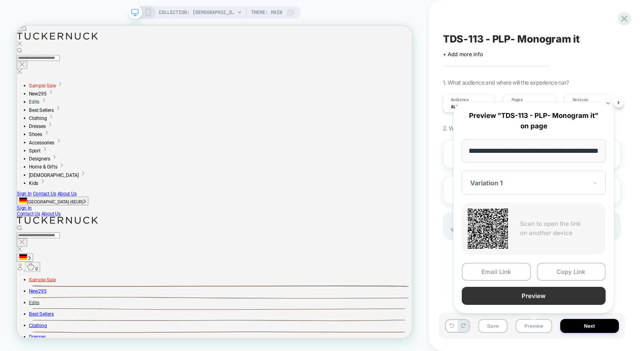
scroll to position [0, 0]
click at [535, 301] on button "Preview" at bounding box center [534, 296] width 144 height 18
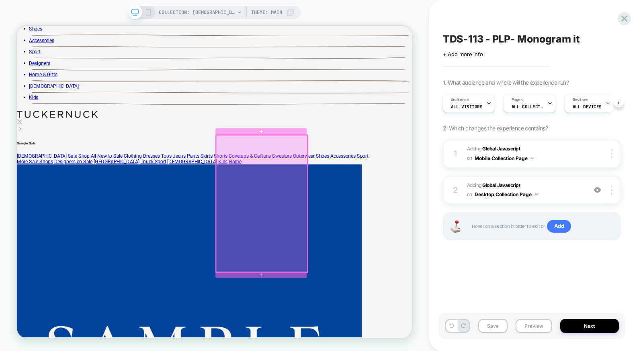
scroll to position [439, 0]
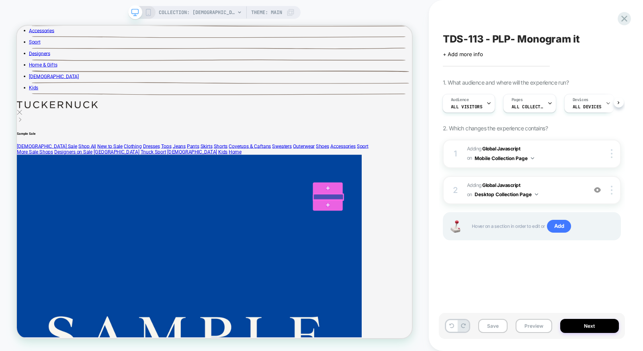
click at [426, 255] on div at bounding box center [432, 255] width 40 height 8
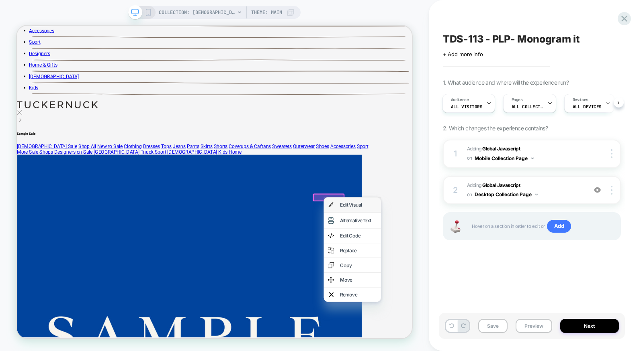
click at [442, 264] on div "Edit Visual" at bounding box center [464, 264] width 76 height 19
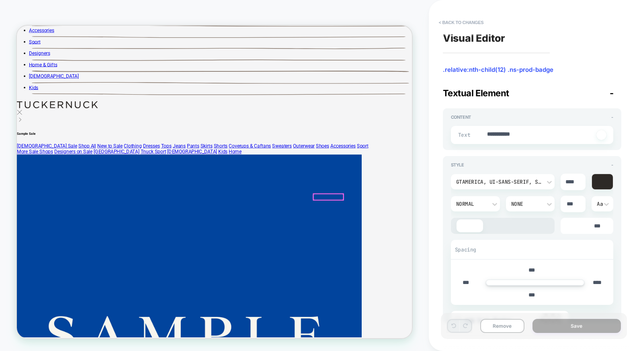
type textarea "*"
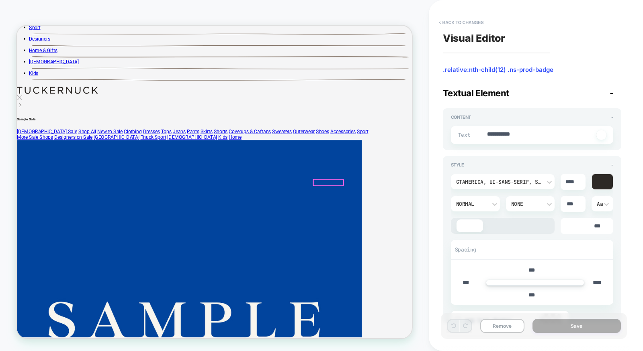
scroll to position [0, 0]
click at [473, 23] on button "< Back to changes" at bounding box center [461, 22] width 53 height 13
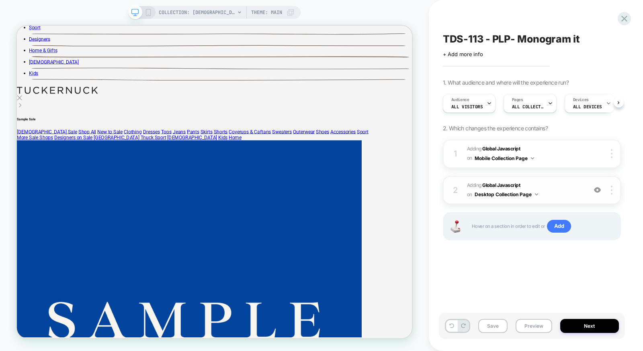
scroll to position [0, 0]
click at [561, 193] on span "Adding Global Javascript on Desktop Collection Page" at bounding box center [525, 190] width 116 height 19
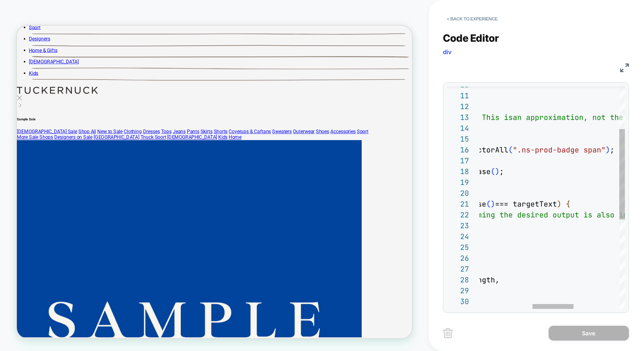
scroll to position [54, 290]
click at [581, 148] on div "if ( element.textContent.trim ( ) .toLowerCase ( ) === targetText ) { element.t…" at bounding box center [540, 256] width 496 height 548
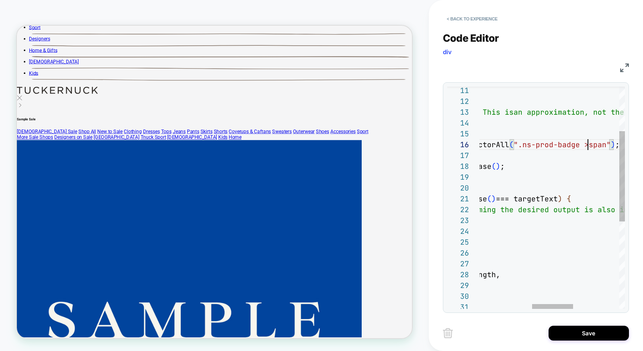
scroll to position [54, 299]
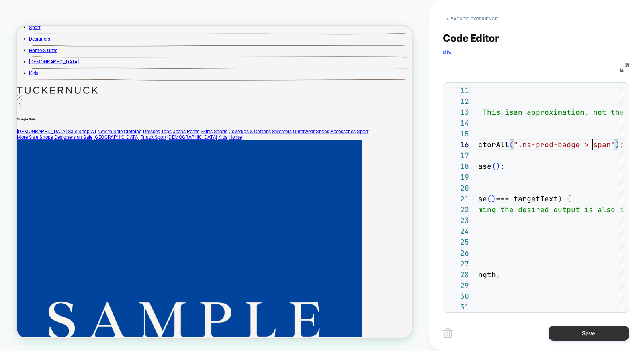
type textarea "**********"
click at [582, 336] on button "Save" at bounding box center [588, 333] width 80 height 15
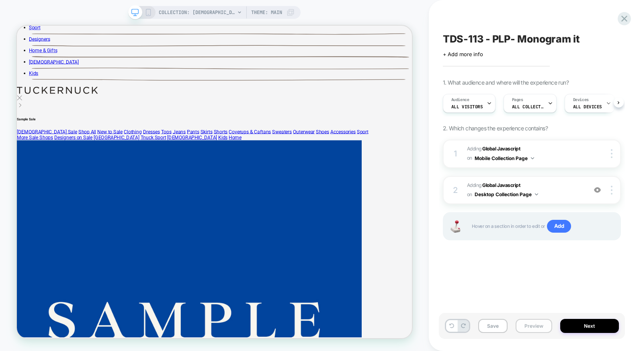
scroll to position [0, 0]
click at [535, 329] on button "Preview" at bounding box center [533, 326] width 37 height 14
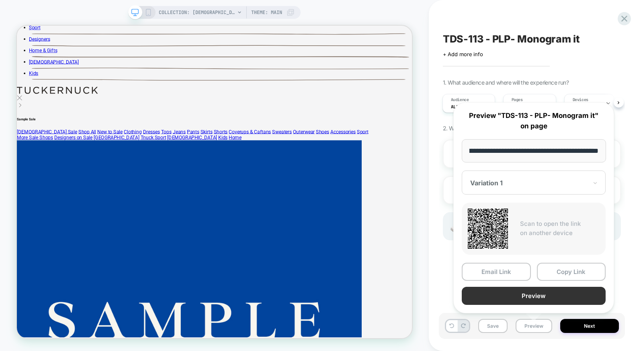
scroll to position [0, 0]
click at [535, 300] on button "Preview" at bounding box center [534, 296] width 144 height 18
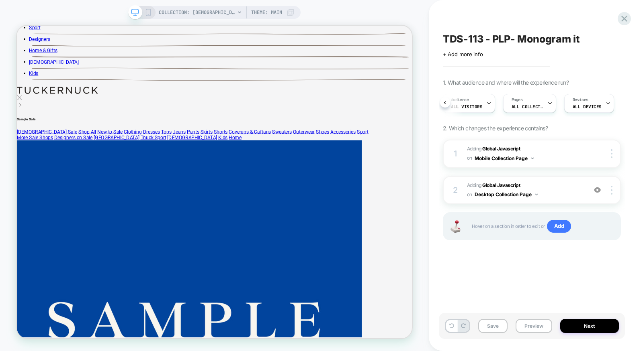
scroll to position [0, 82]
click at [555, 102] on span "Trigger" at bounding box center [557, 100] width 16 height 6
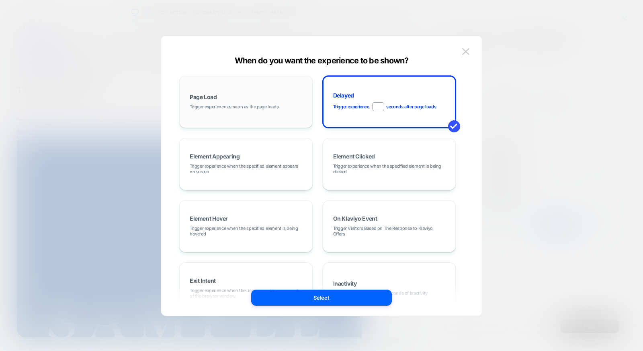
click at [226, 101] on div "Page Load Trigger experience as soon as the page loads" at bounding box center [246, 101] width 125 height 43
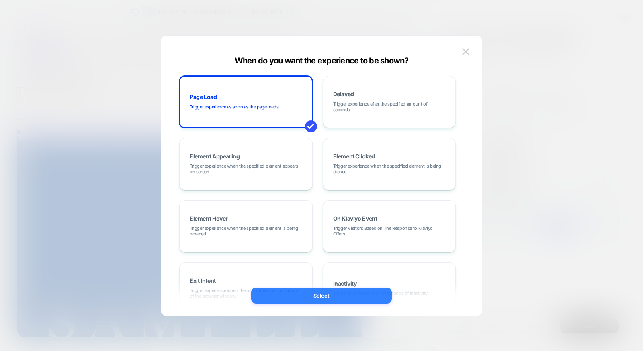
click at [323, 295] on button "Select" at bounding box center [321, 296] width 141 height 16
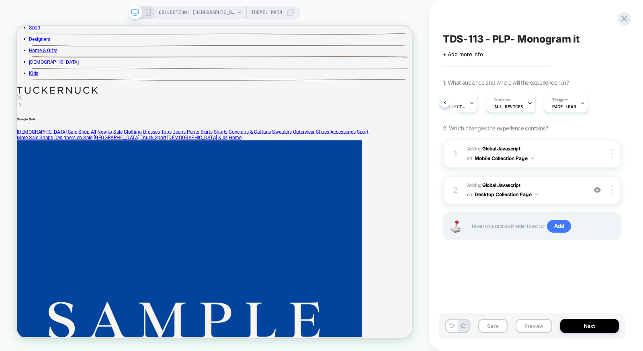
scroll to position [0, 71]
click at [483, 324] on button "Save" at bounding box center [492, 326] width 29 height 14
click at [528, 324] on button "Preview" at bounding box center [533, 326] width 37 height 14
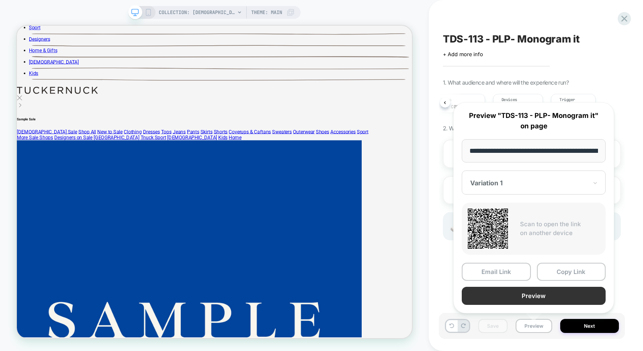
scroll to position [0, 80]
click at [537, 299] on button "Preview" at bounding box center [534, 296] width 144 height 18
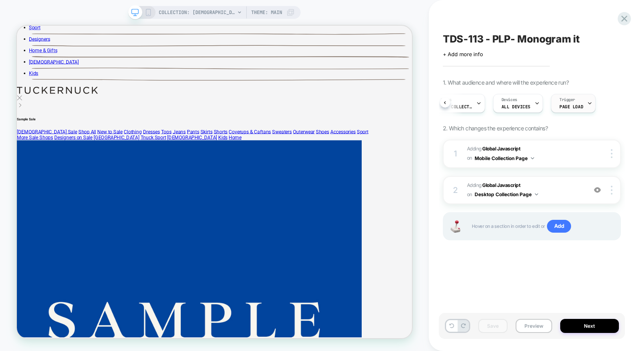
click at [566, 104] on span "Page Load" at bounding box center [571, 107] width 24 height 6
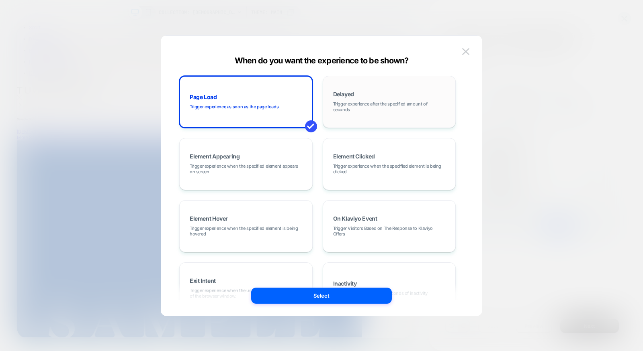
click at [390, 114] on div "Delayed Trigger experience after the specified amount of seconds" at bounding box center [389, 101] width 125 height 43
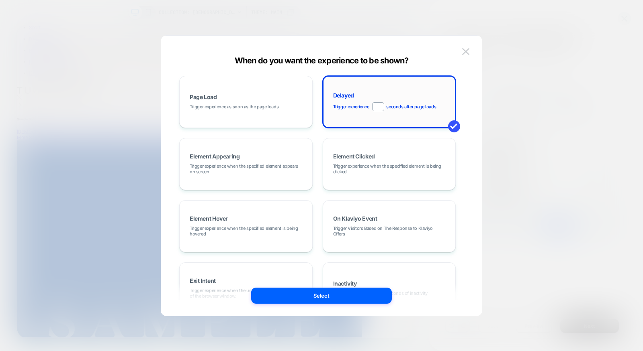
drag, startPoint x: 382, startPoint y: 106, endPoint x: 354, endPoint y: 105, distance: 27.7
click at [354, 105] on div "Trigger experience * seconds after page loads" at bounding box center [384, 106] width 103 height 9
type input "*"
click at [326, 294] on button "Select" at bounding box center [321, 296] width 141 height 16
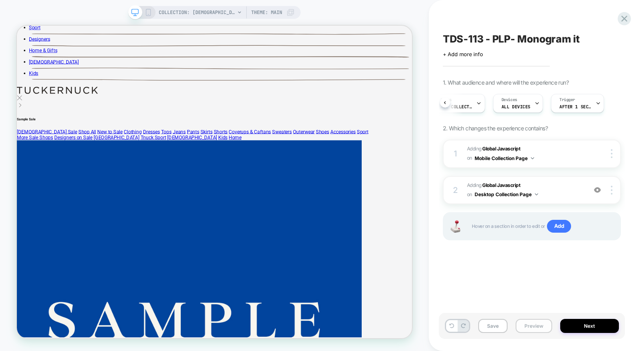
click at [536, 328] on button "Preview" at bounding box center [533, 326] width 37 height 14
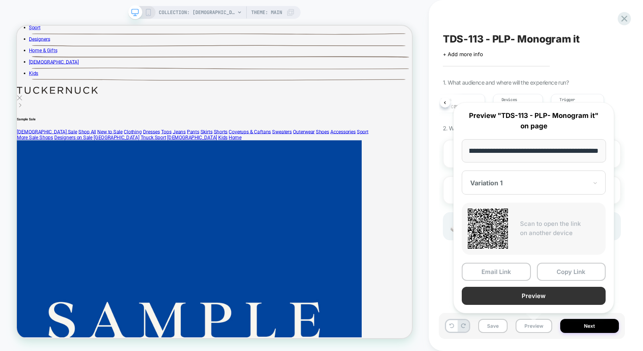
scroll to position [0, 0]
click at [534, 298] on button "Preview" at bounding box center [534, 296] width 144 height 18
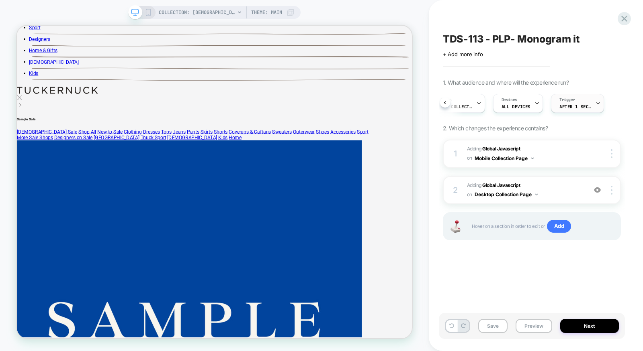
click at [562, 110] on div "Trigger After 1 Seconds" at bounding box center [575, 103] width 48 height 18
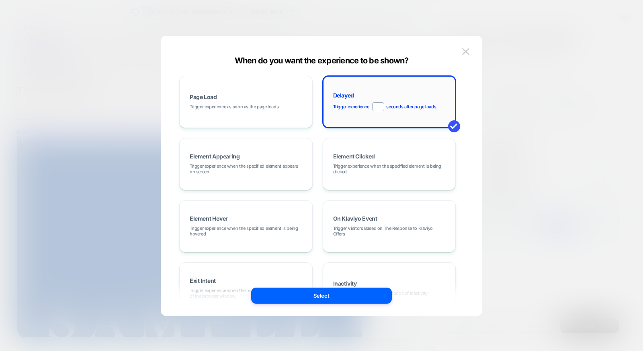
click at [377, 106] on input "*" at bounding box center [378, 106] width 12 height 9
type input "*"
click at [323, 296] on button "Select" at bounding box center [321, 296] width 141 height 16
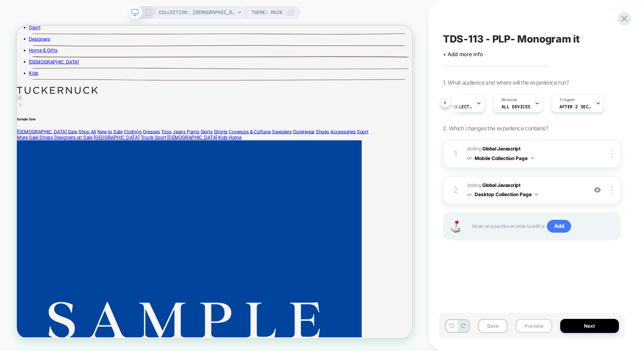
click at [527, 324] on button "Preview" at bounding box center [533, 326] width 37 height 14
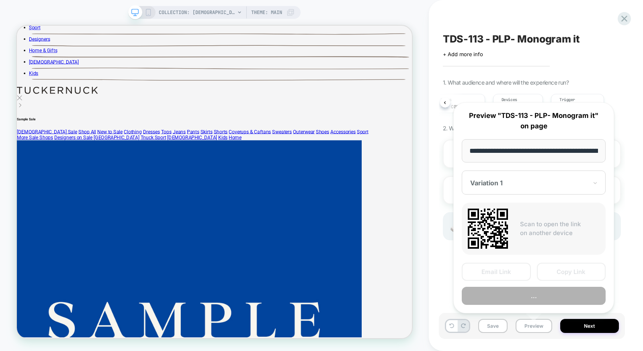
scroll to position [0, 80]
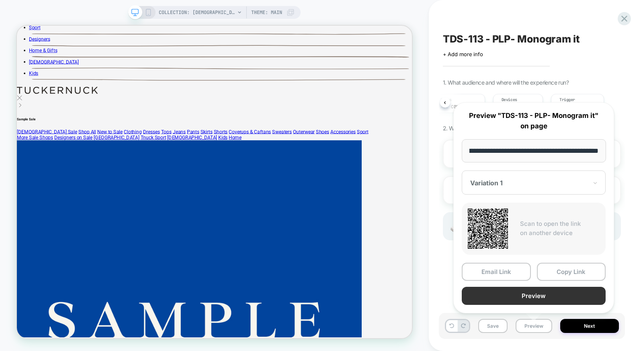
click at [531, 298] on button "Preview" at bounding box center [534, 296] width 144 height 18
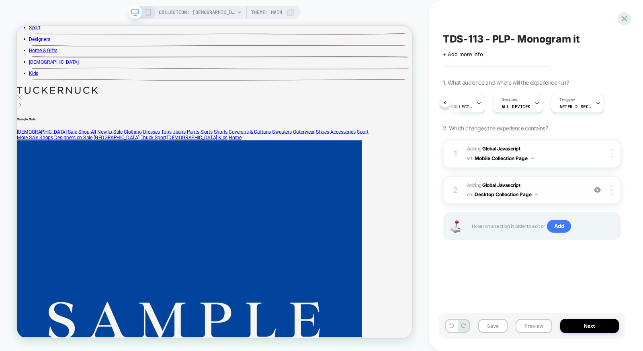
click at [560, 188] on span "Adding Global Javascript on Desktop Collection Page" at bounding box center [525, 190] width 116 height 19
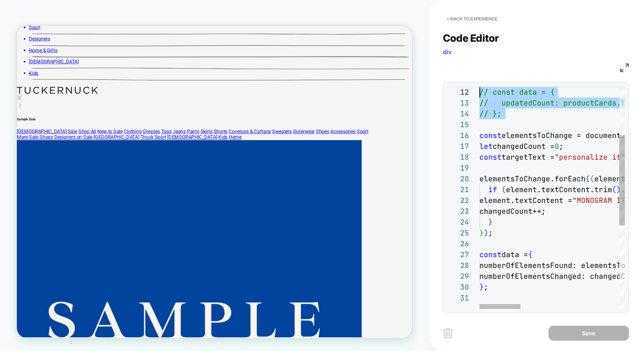
scroll to position [0, 0]
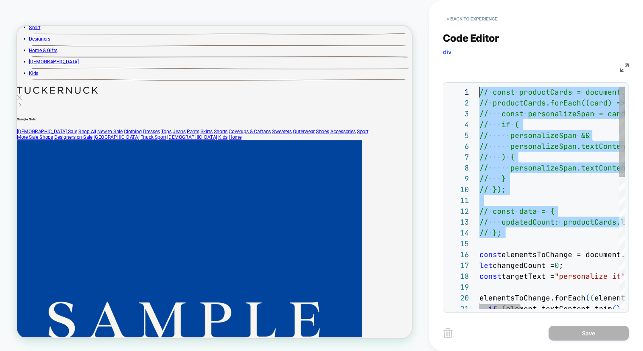
drag, startPoint x: 516, startPoint y: 122, endPoint x: 443, endPoint y: 38, distance: 110.8
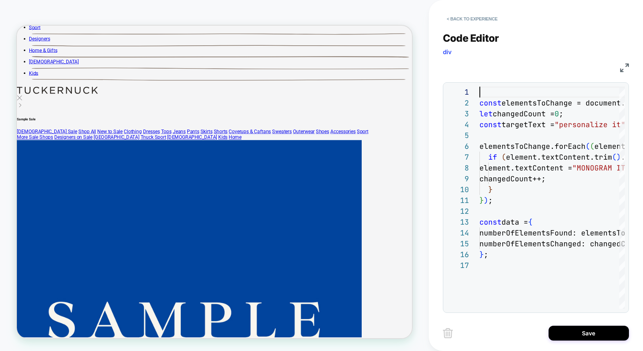
scroll to position [11, 0]
type textarea "**********"
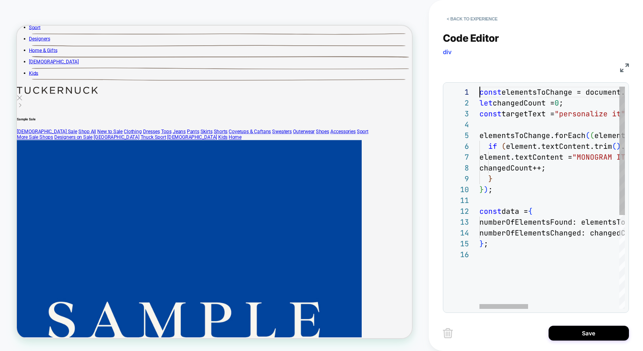
scroll to position [0, 0]
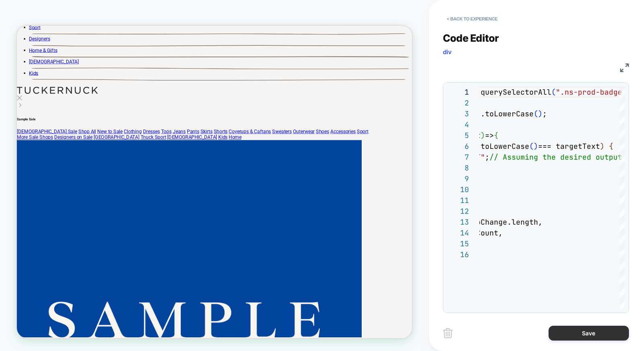
click at [589, 331] on button "Save" at bounding box center [588, 333] width 80 height 15
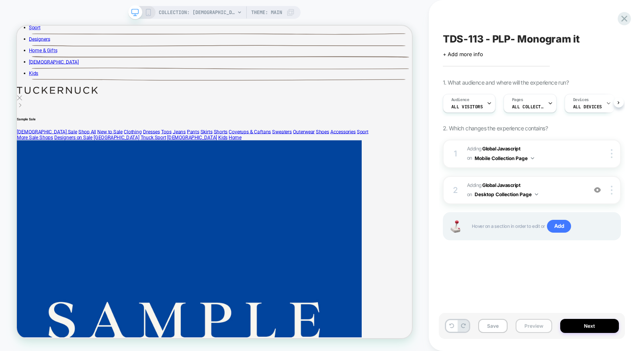
scroll to position [0, 0]
click at [530, 326] on button "Preview" at bounding box center [533, 326] width 37 height 14
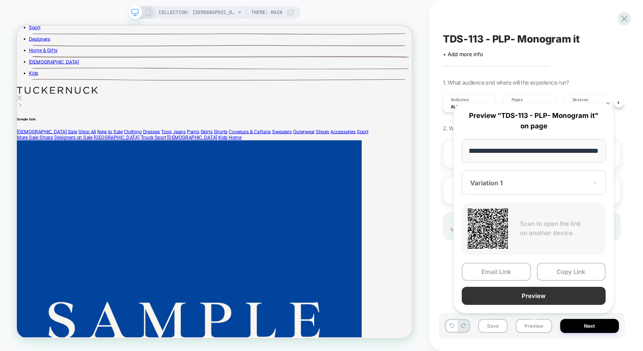
scroll to position [0, 0]
click at [523, 300] on button "Preview" at bounding box center [534, 296] width 144 height 18
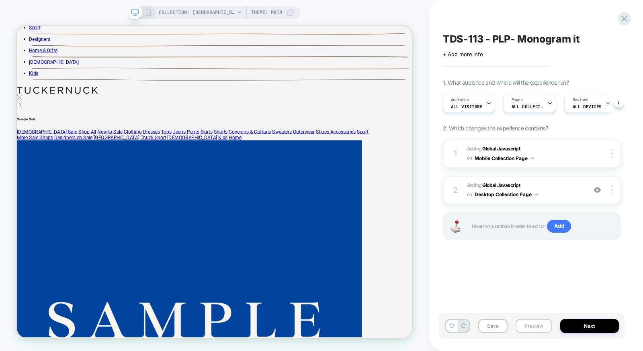
click at [534, 331] on button "Preview" at bounding box center [533, 326] width 37 height 14
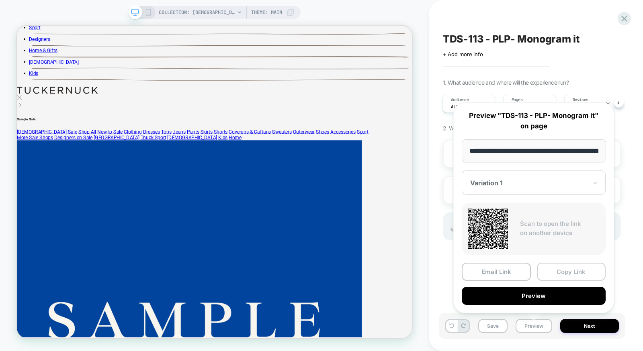
click at [558, 273] on button "Copy Link" at bounding box center [571, 272] width 69 height 18
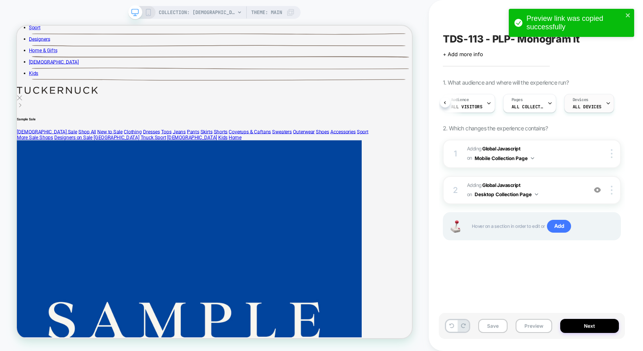
scroll to position [0, 82]
click at [573, 104] on span "After 2 Seconds" at bounding box center [565, 107] width 32 height 6
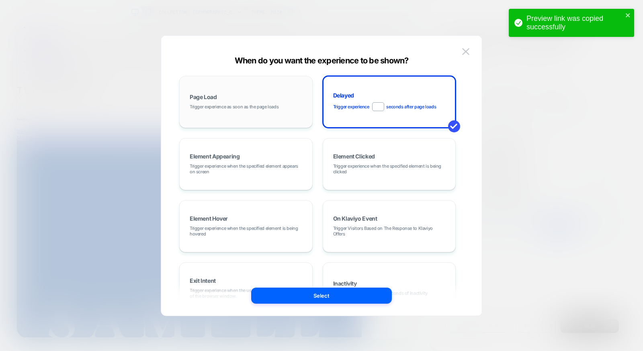
click at [234, 104] on span "Trigger experience as soon as the page loads" at bounding box center [234, 107] width 89 height 6
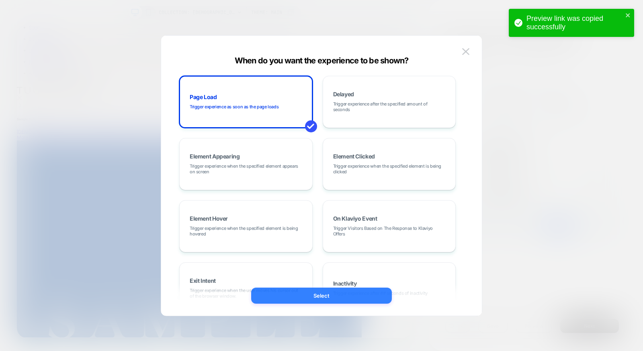
click at [343, 299] on button "Select" at bounding box center [321, 296] width 141 height 16
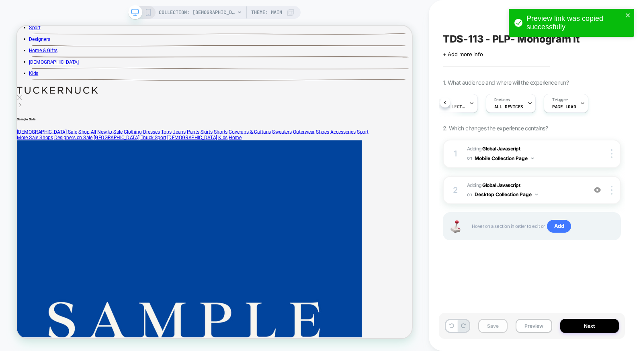
scroll to position [0, 71]
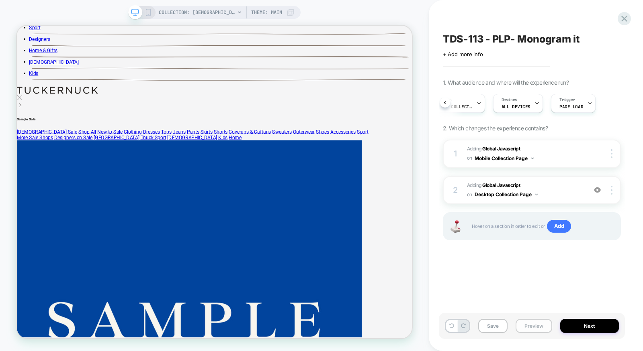
click at [533, 327] on button "Preview" at bounding box center [533, 326] width 37 height 14
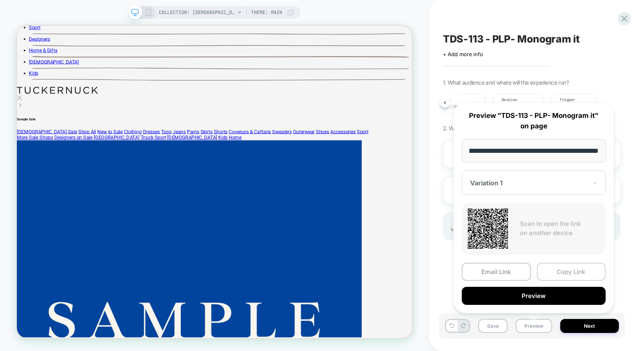
scroll to position [0, 0]
click at [557, 269] on button "Copy Link" at bounding box center [571, 272] width 69 height 18
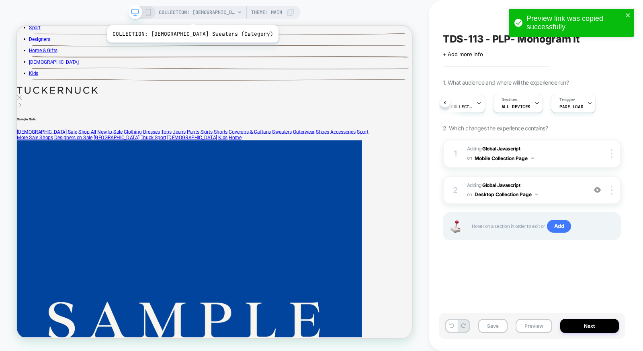
click at [172, 15] on span "COLLECTION: Ladies Sweaters (Category)" at bounding box center [197, 12] width 76 height 13
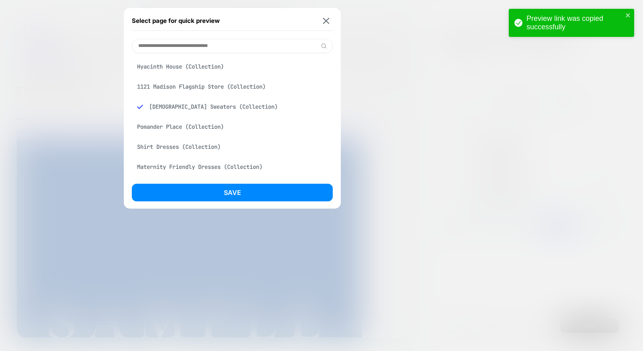
click at [216, 65] on div "Hyacinth House (Collection)" at bounding box center [232, 66] width 201 height 15
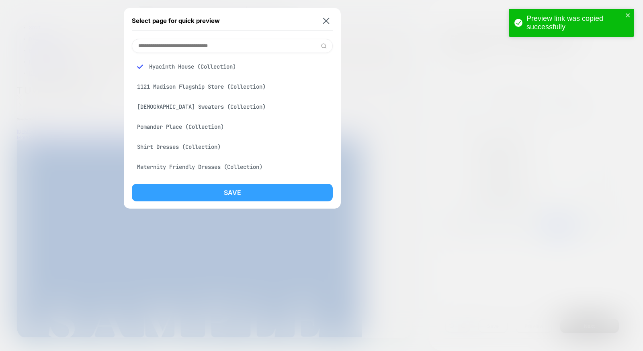
click at [239, 186] on button "Save" at bounding box center [232, 193] width 201 height 18
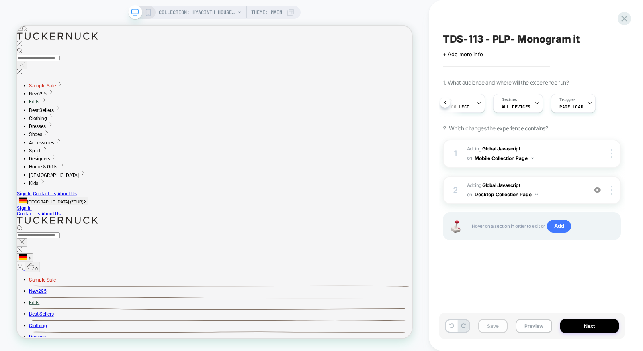
click at [489, 330] on button "Save" at bounding box center [492, 326] width 29 height 14
click at [531, 329] on button "Preview" at bounding box center [533, 326] width 37 height 14
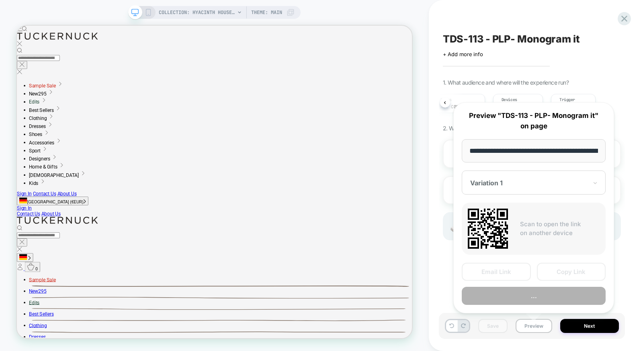
scroll to position [0, 79]
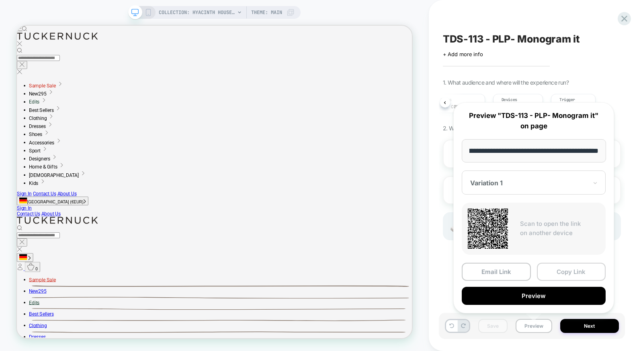
click at [554, 270] on button "Copy Link" at bounding box center [571, 272] width 69 height 18
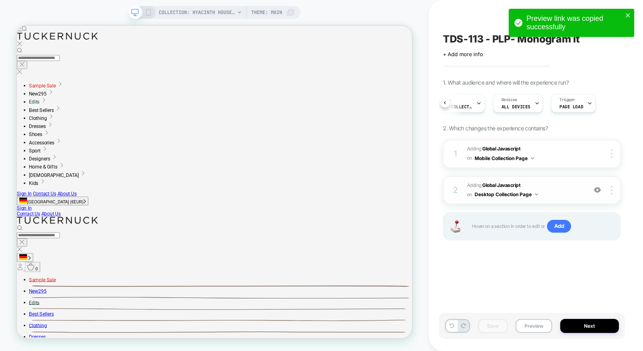
click at [551, 191] on span "Adding Global Javascript on Desktop Collection Page" at bounding box center [525, 190] width 116 height 19
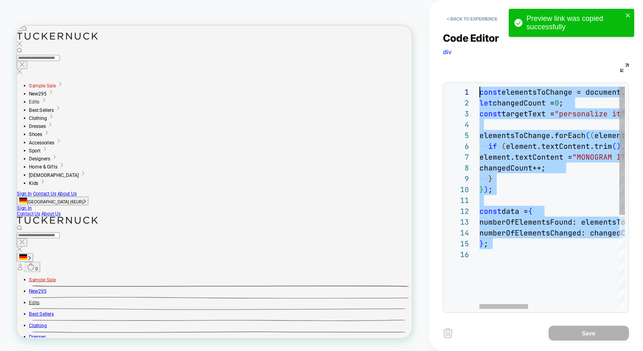
drag, startPoint x: 529, startPoint y: 259, endPoint x: 450, endPoint y: 89, distance: 186.7
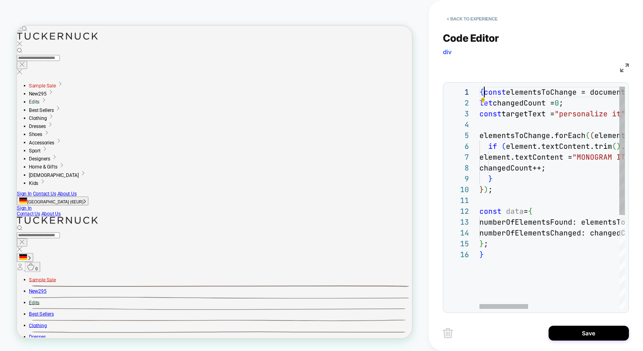
scroll to position [0, 4]
type textarea "**********"
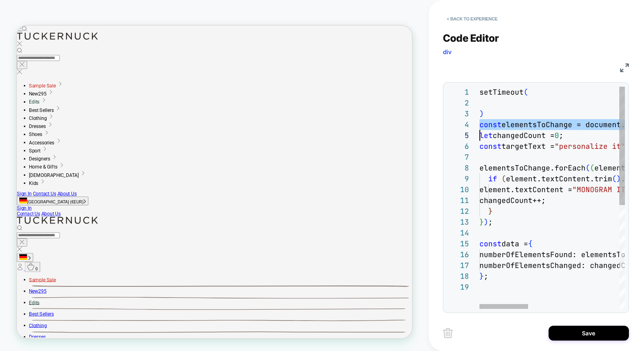
scroll to position [33, 9]
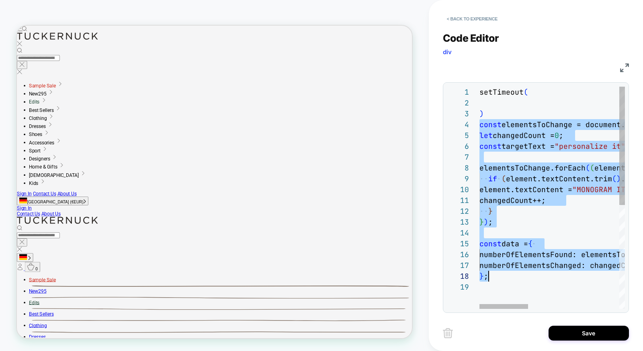
drag, startPoint x: 479, startPoint y: 124, endPoint x: 508, endPoint y: 280, distance: 158.5
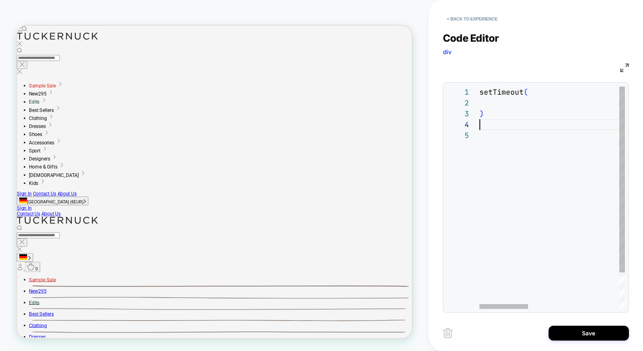
scroll to position [33, 0]
click at [492, 102] on div "setTimeout ( )" at bounding box center [551, 220] width 145 height 266
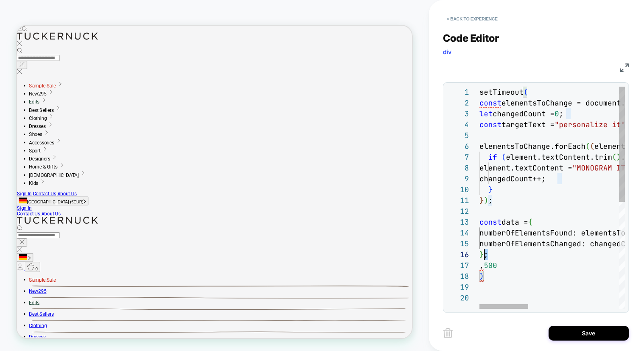
scroll to position [54, 4]
drag, startPoint x: 508, startPoint y: 256, endPoint x: 485, endPoint y: 255, distance: 23.7
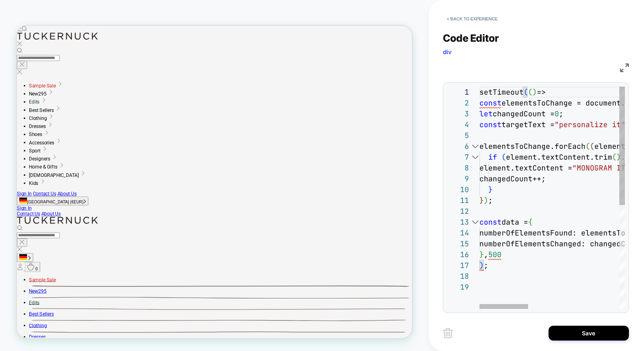
click at [478, 105] on div "2" at bounding box center [463, 103] width 32 height 11
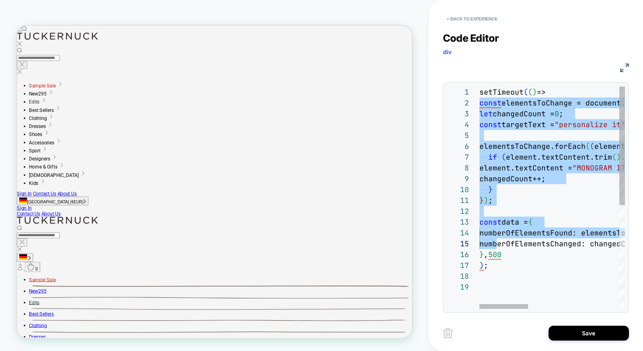
scroll to position [11, 4]
drag, startPoint x: 480, startPoint y: 104, endPoint x: 483, endPoint y: 257, distance: 152.3
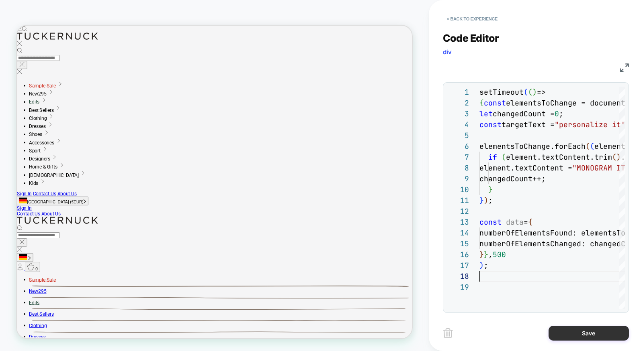
type textarea "**********"
click at [566, 331] on button "Save" at bounding box center [588, 333] width 80 height 15
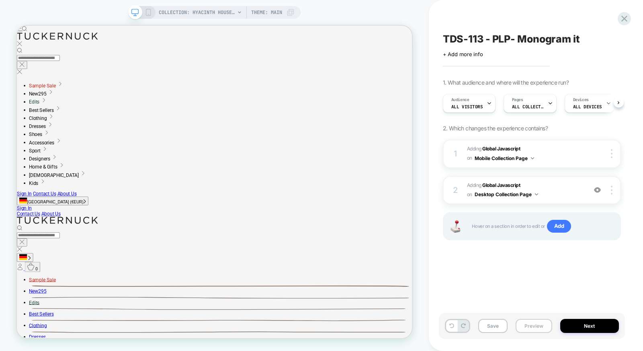
scroll to position [0, 0]
click at [525, 328] on button "Preview" at bounding box center [533, 326] width 37 height 14
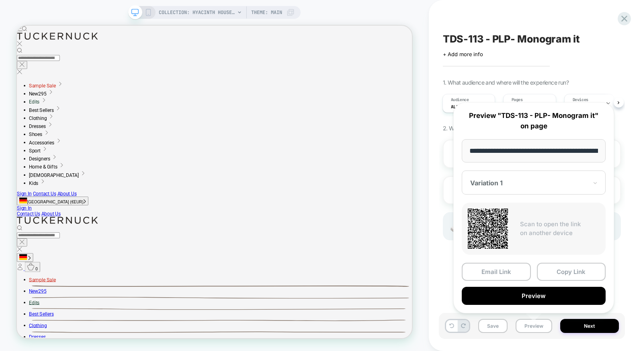
scroll to position [0, 79]
click at [529, 299] on button "Preview" at bounding box center [534, 296] width 144 height 18
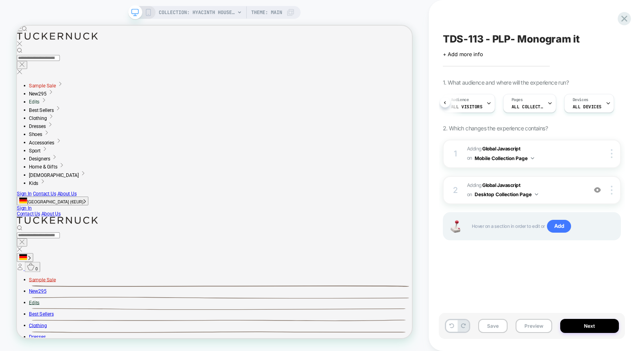
scroll to position [0, 71]
click at [560, 162] on span "Adding Global Javascript on Mobile Collection Page" at bounding box center [525, 154] width 116 height 19
click at [564, 187] on span "Adding Global Javascript on Desktop Collection Page" at bounding box center [525, 190] width 116 height 19
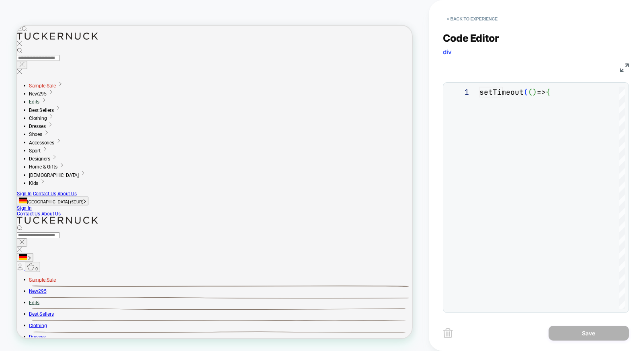
scroll to position [108, 0]
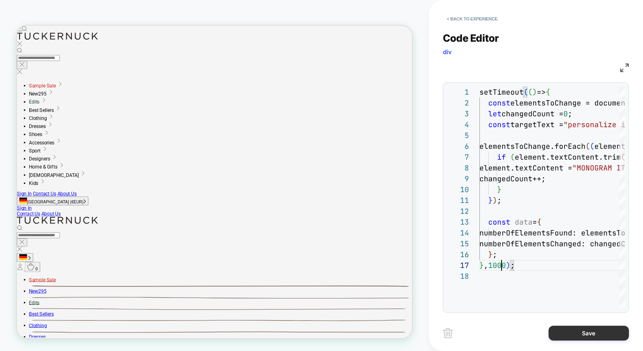
type textarea "**********"
click at [558, 335] on button "Save" at bounding box center [588, 333] width 80 height 15
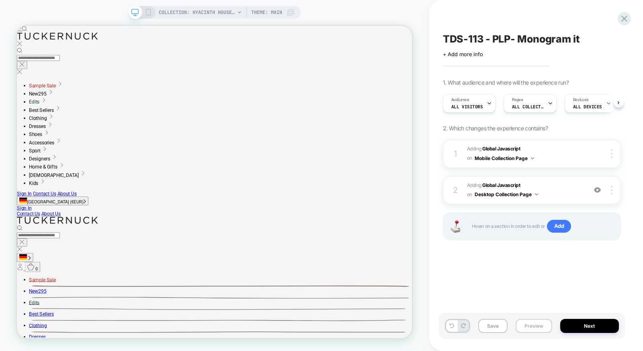
click at [545, 327] on button "Preview" at bounding box center [533, 326] width 37 height 14
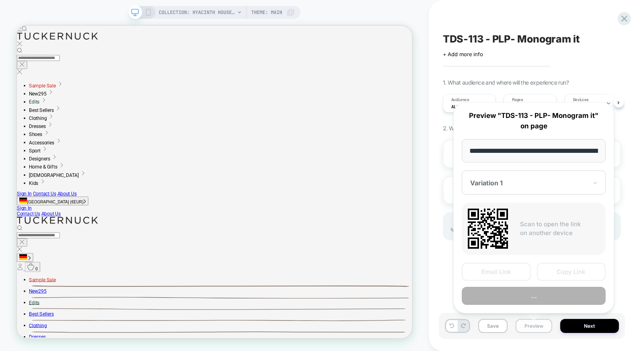
scroll to position [0, 0]
click at [537, 297] on button "..." at bounding box center [534, 296] width 144 height 18
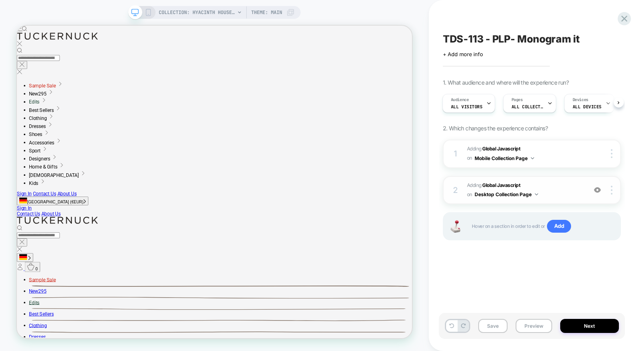
click at [566, 188] on span "Adding Global Javascript on Desktop Collection Page" at bounding box center [525, 190] width 116 height 19
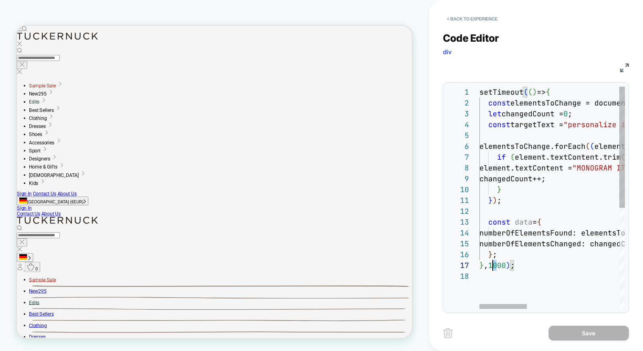
scroll to position [65, 13]
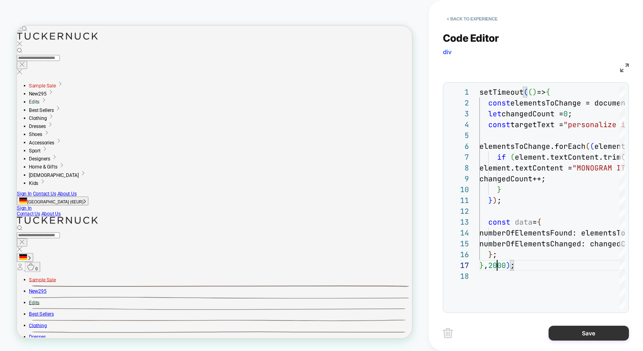
type textarea "**********"
click at [565, 333] on button "Save" at bounding box center [588, 333] width 80 height 15
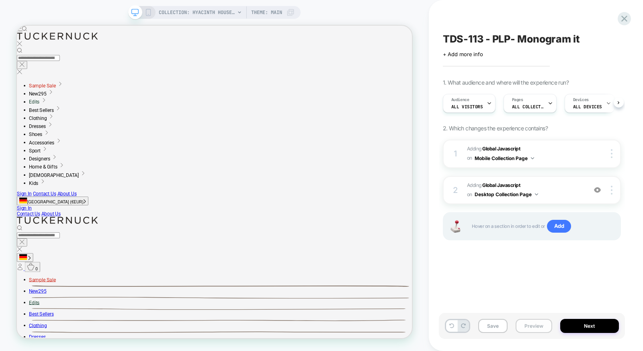
click at [527, 325] on button "Preview" at bounding box center [533, 326] width 37 height 14
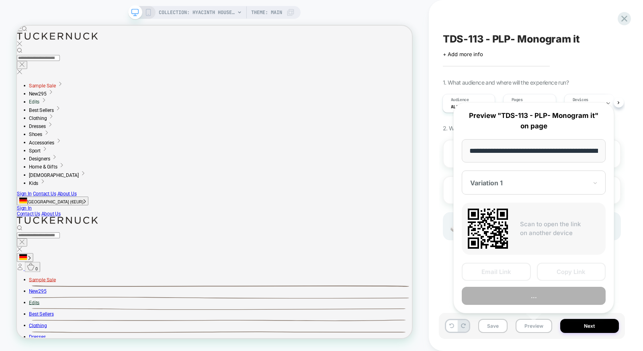
scroll to position [0, 79]
click at [532, 295] on button "..." at bounding box center [534, 296] width 144 height 18
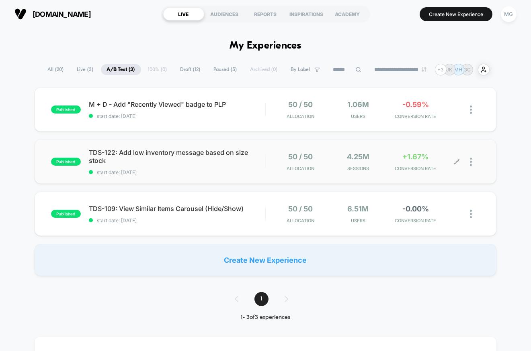
click at [445, 157] on div "50 / 50 Allocation 4.25M Sessions +1.67% CONVERSION RATE" at bounding box center [365, 162] width 183 height 19
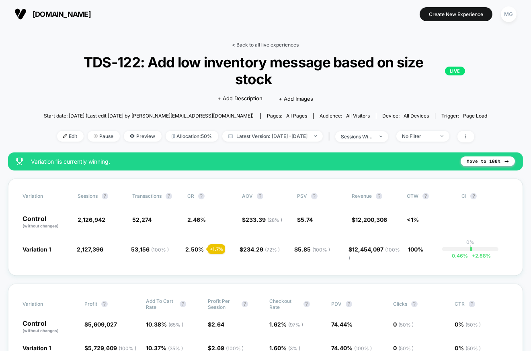
click at [281, 45] on link "< Back to all live experiences" at bounding box center [265, 45] width 67 height 6
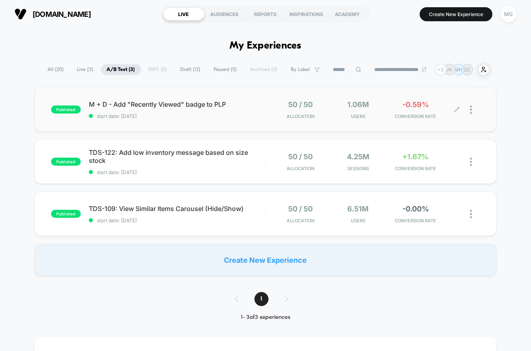
click at [472, 110] on div at bounding box center [475, 109] width 10 height 19
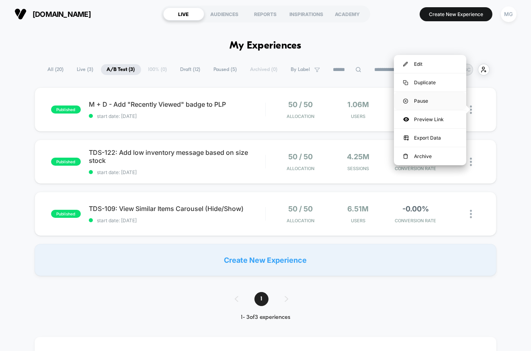
click at [433, 103] on div "Pause" at bounding box center [430, 101] width 72 height 18
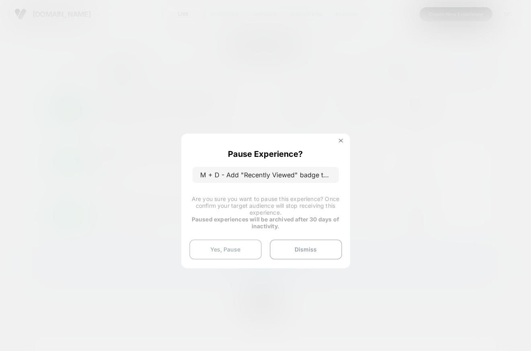
click at [211, 251] on button "Yes, Pause" at bounding box center [225, 250] width 72 height 20
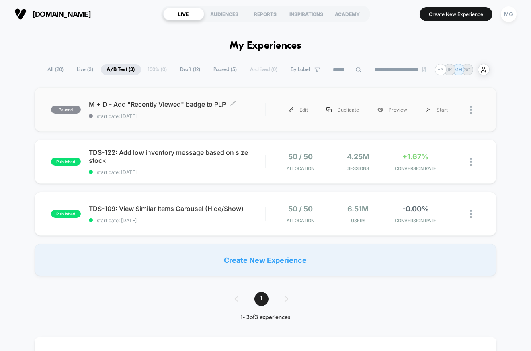
click at [213, 114] on span "start date: [DATE]" at bounding box center [177, 116] width 176 height 6
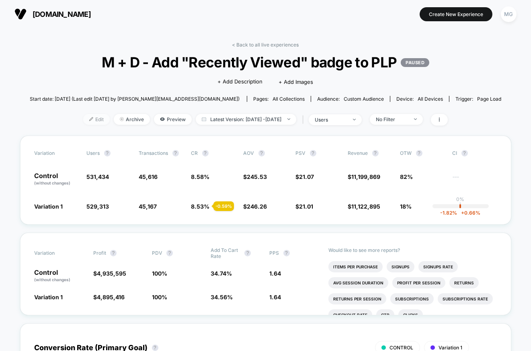
click at [85, 116] on span "Edit" at bounding box center [96, 119] width 27 height 11
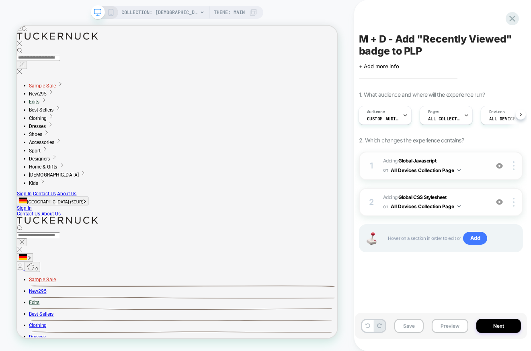
click at [466, 166] on span "Adding Global Javascript on All Devices Collection Page" at bounding box center [434, 166] width 102 height 19
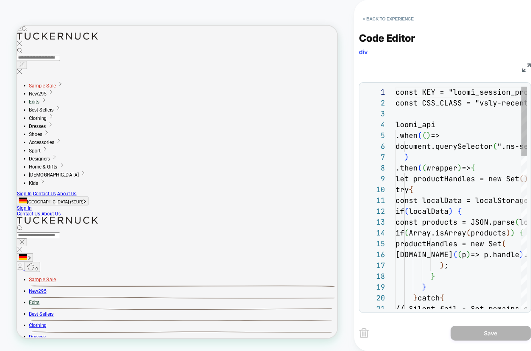
scroll to position [108, 0]
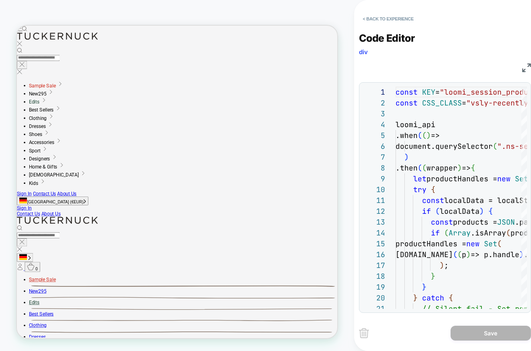
click at [523, 67] on img at bounding box center [526, 67] width 9 height 9
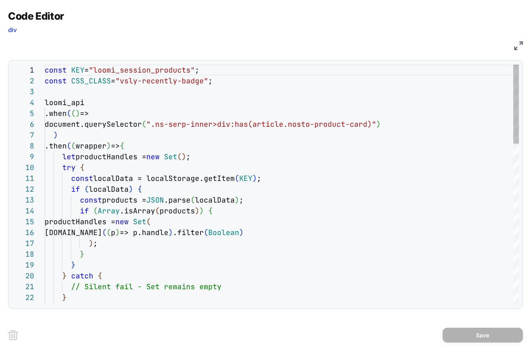
drag, startPoint x: 44, startPoint y: 100, endPoint x: 71, endPoint y: 111, distance: 29.5
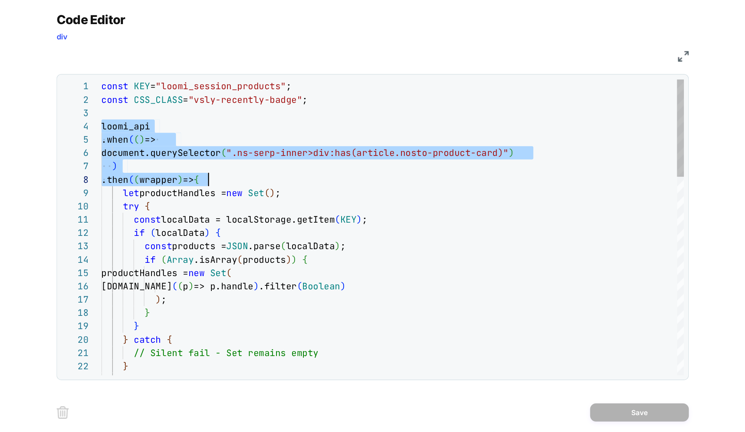
scroll to position [33, 87]
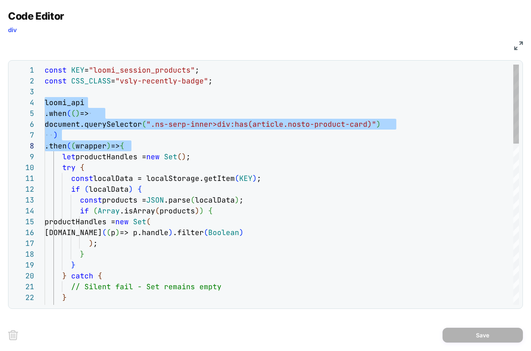
drag, startPoint x: 46, startPoint y: 102, endPoint x: 133, endPoint y: 145, distance: 96.8
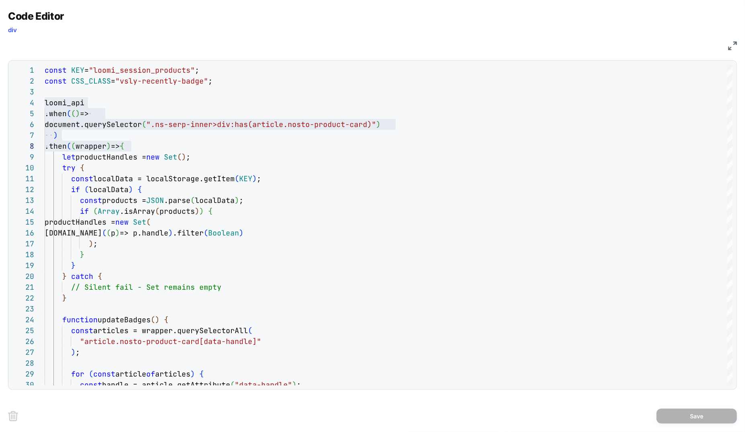
scroll to position [33, 86]
